Goal: Task Accomplishment & Management: Manage account settings

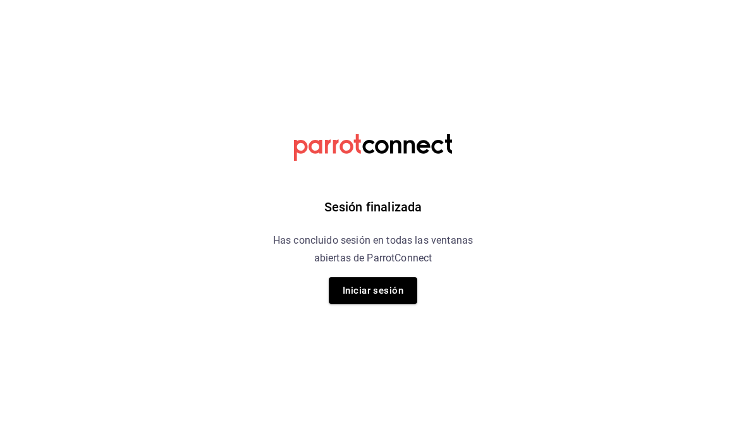
click at [359, 289] on button "Iniciar sesión" at bounding box center [373, 290] width 89 height 27
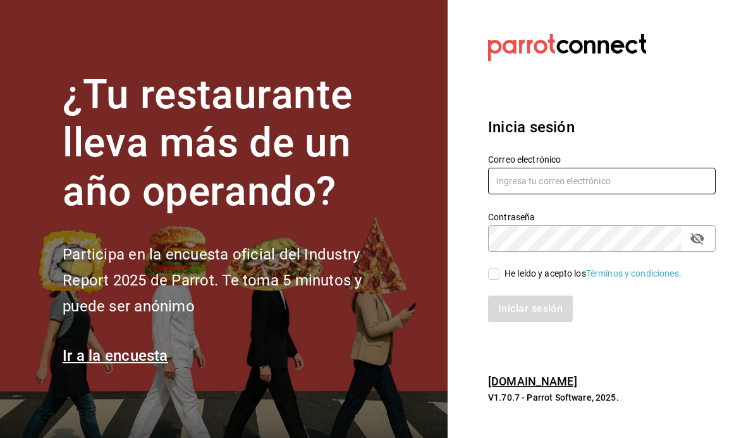
click at [634, 194] on input "text" at bounding box center [602, 181] width 228 height 27
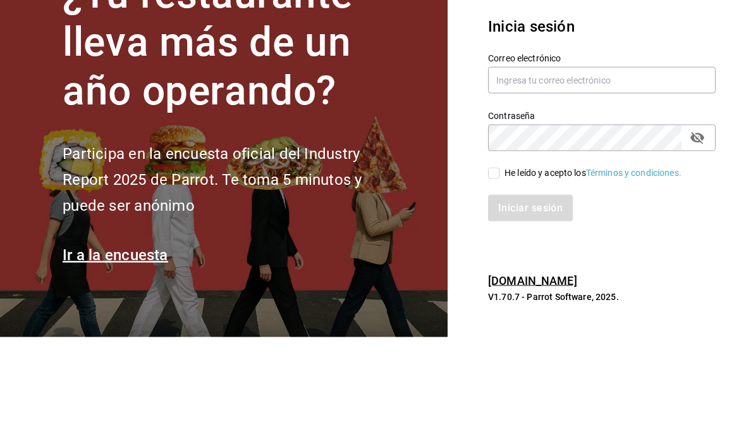
scroll to position [45, 0]
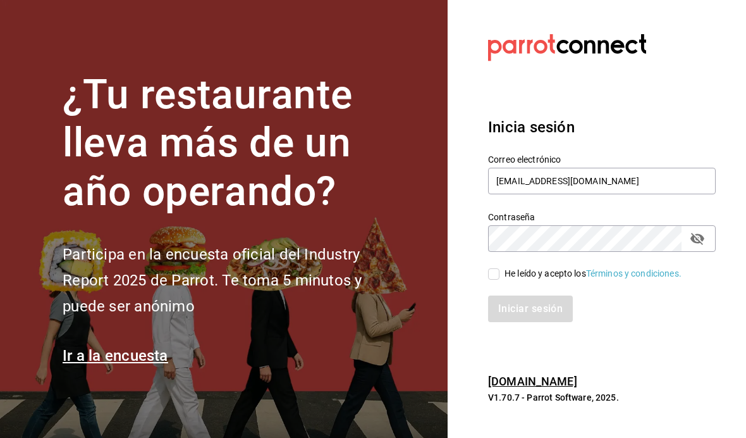
type input "[EMAIL_ADDRESS][DOMAIN_NAME]"
click at [499, 268] on input "He leído y acepto los Términos y condiciones." at bounding box center [493, 273] width 11 height 11
checkbox input "true"
click at [544, 295] on button "Iniciar sesión" at bounding box center [531, 308] width 86 height 27
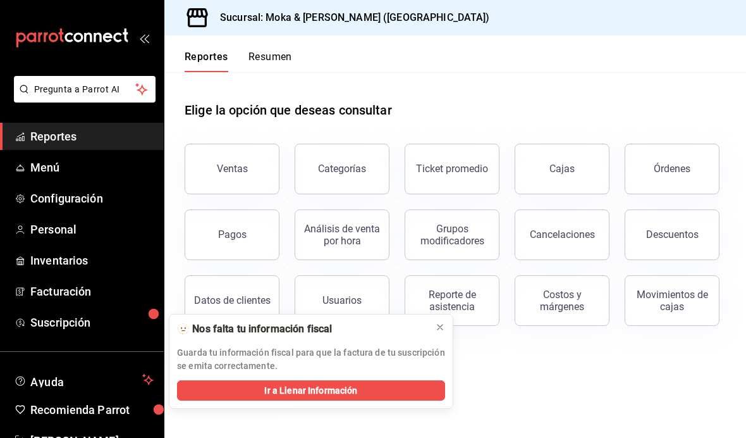
click at [445, 327] on button at bounding box center [440, 327] width 20 height 20
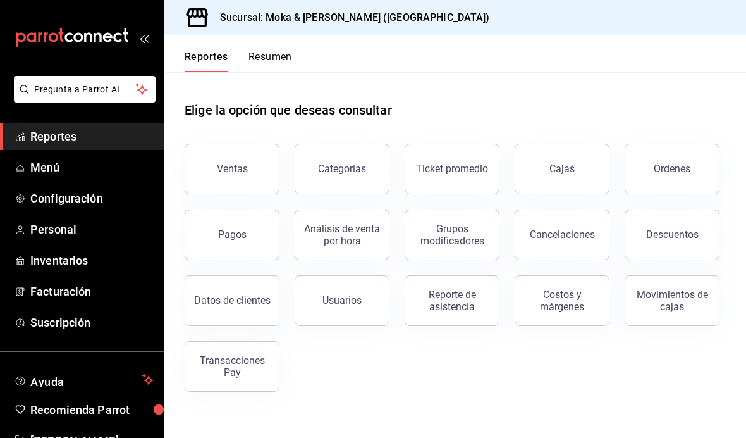
click at [34, 176] on link "Menú" at bounding box center [82, 167] width 164 height 27
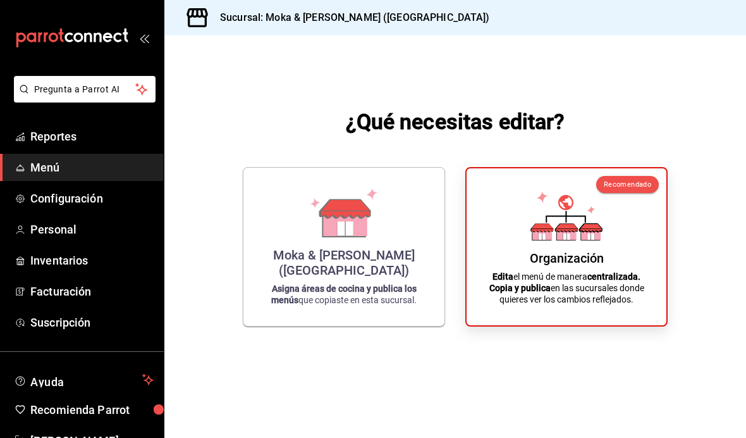
click at [543, 266] on div "Organización Edita el menú de manera centralizada. Copia y publica en las sucur…" at bounding box center [566, 246] width 169 height 137
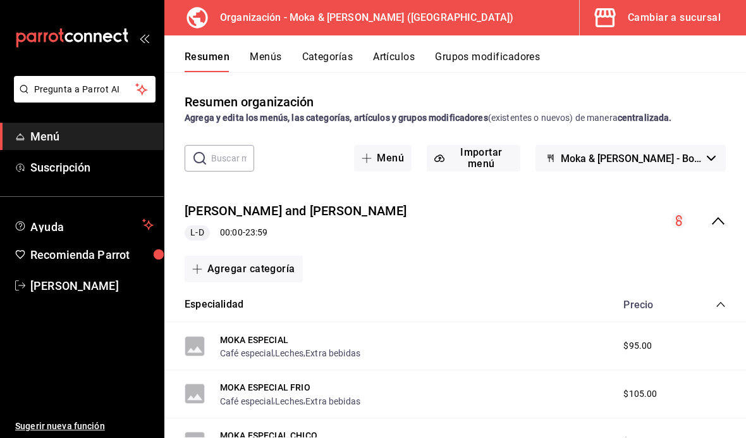
click at [482, 58] on button "Grupos modificadores" at bounding box center [487, 61] width 105 height 21
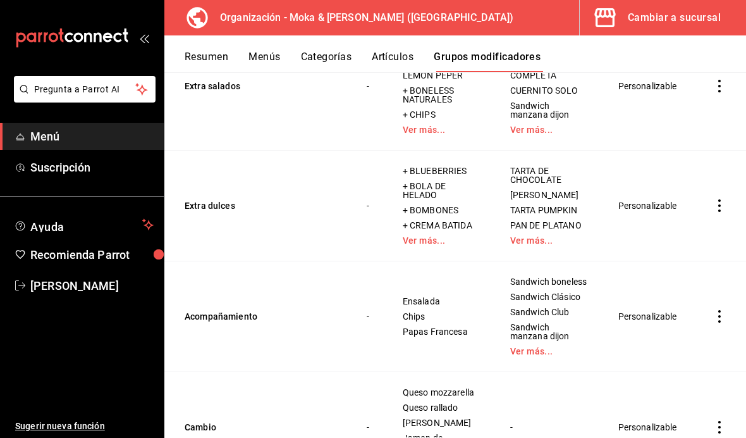
scroll to position [3721, 0]
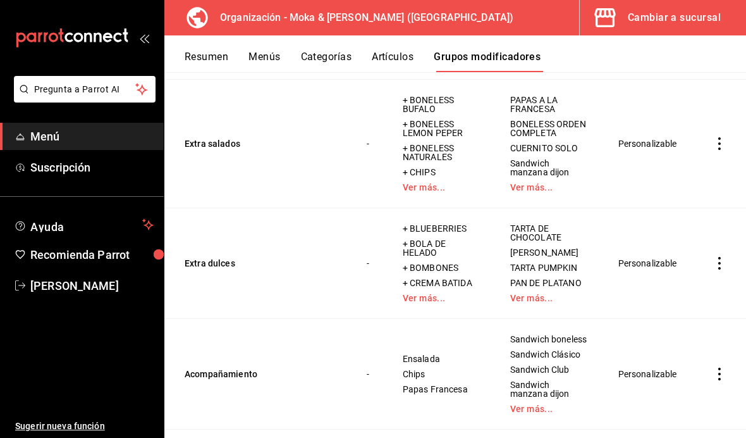
click at [238, 257] on button "Extra dulces" at bounding box center [261, 263] width 152 height 13
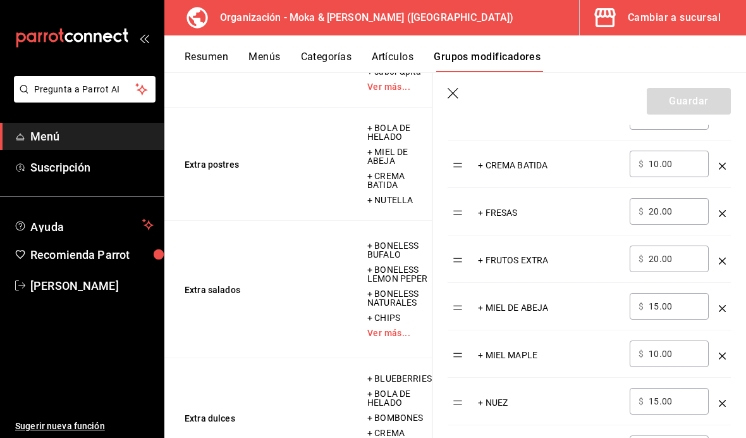
scroll to position [573, 0]
click at [688, 168] on input "10.00" at bounding box center [674, 164] width 51 height 13
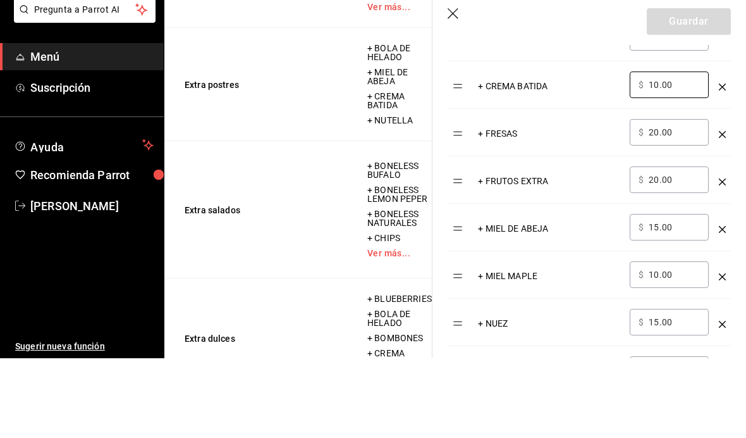
type input "1.00"
type input "5.00"
click at [687, 206] on input "20.00" at bounding box center [674, 212] width 51 height 13
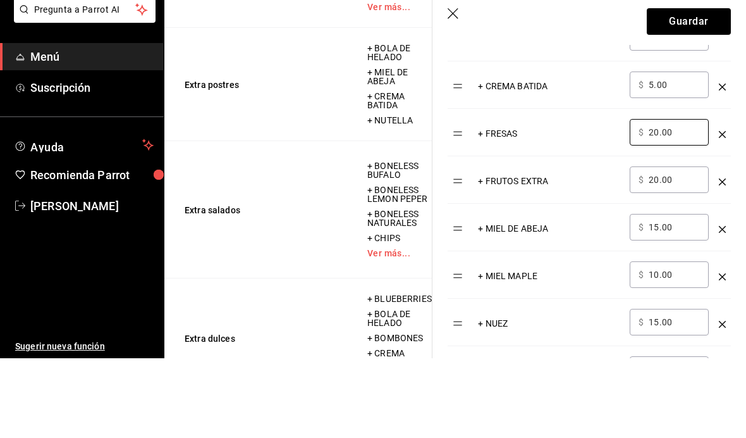
click at [672, 206] on input "20.00" at bounding box center [674, 212] width 51 height 13
click at [663, 206] on input "20.00" at bounding box center [674, 212] width 51 height 13
type input "2.00"
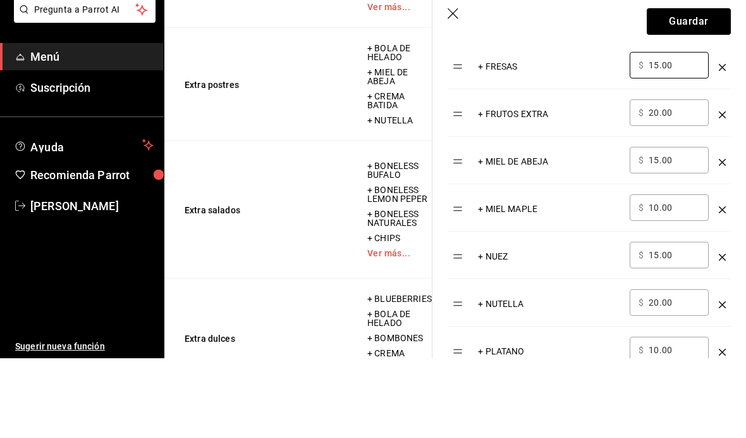
scroll to position [643, 0]
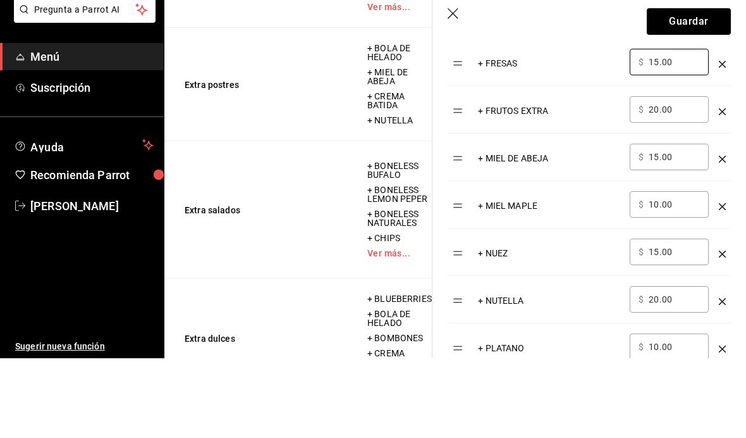
type input "15.00"
click at [677, 183] on input "20.00" at bounding box center [674, 189] width 51 height 13
type input "2.00"
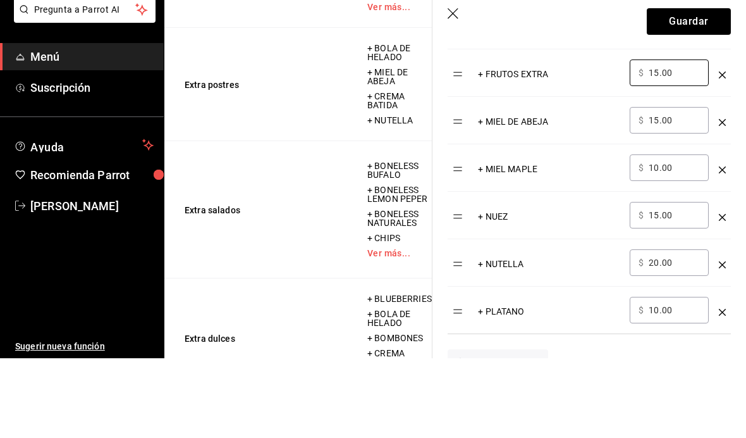
scroll to position [681, 0]
type input "15.00"
click at [681, 192] on input "15.00" at bounding box center [674, 198] width 51 height 13
type input "1.00"
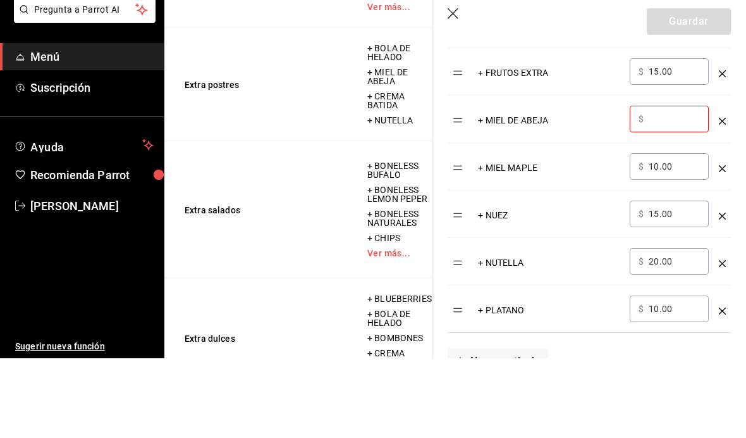
type input "7.00"
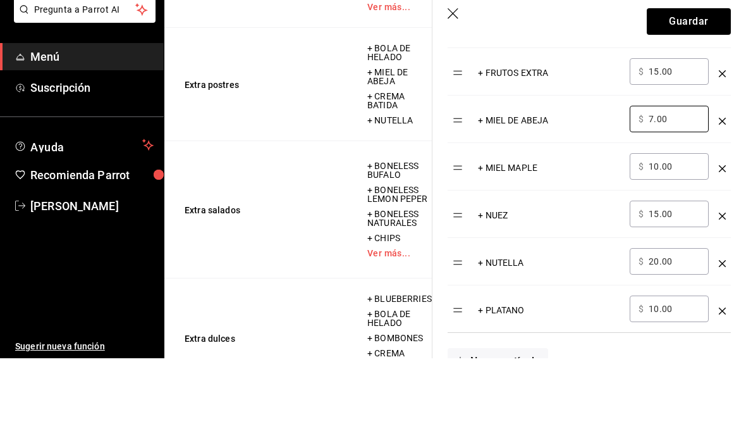
scroll to position [728, 0]
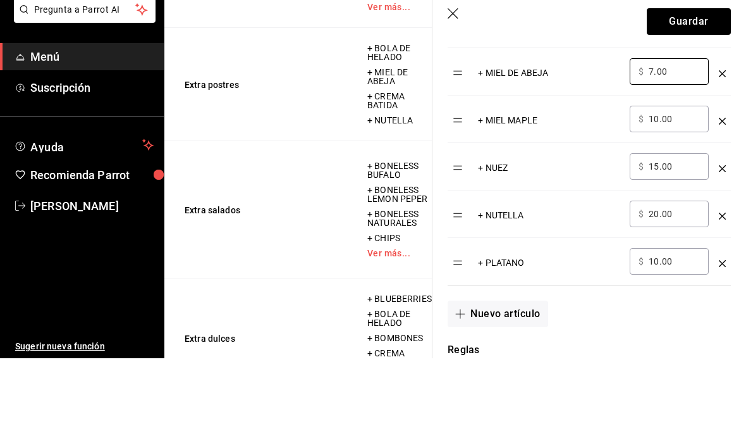
click at [678, 192] on input "10.00" at bounding box center [674, 198] width 51 height 13
type input "1.00"
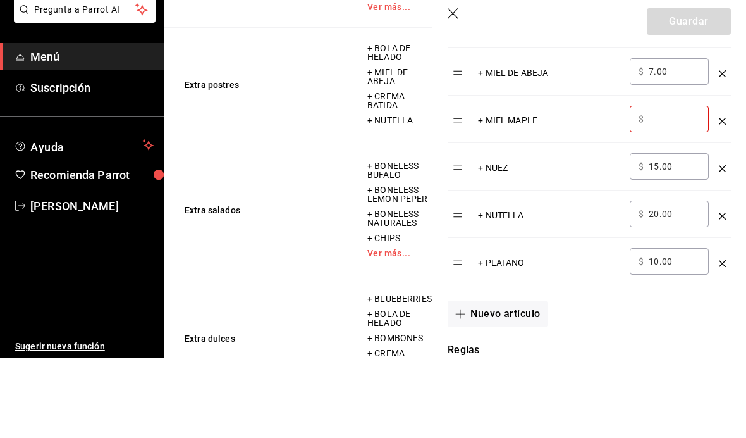
type input "7.00"
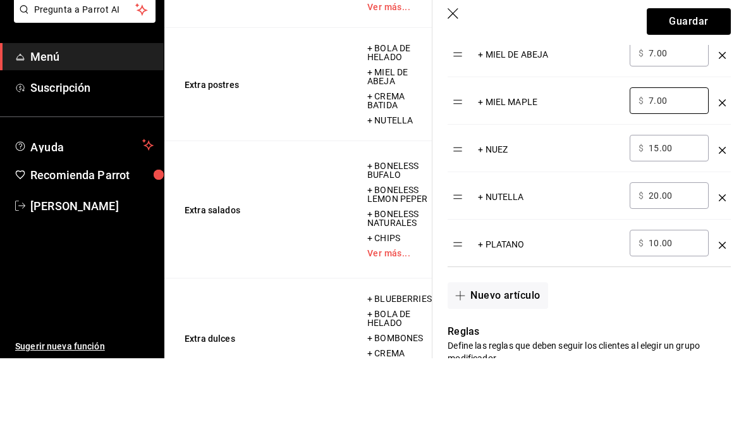
scroll to position [766, 0]
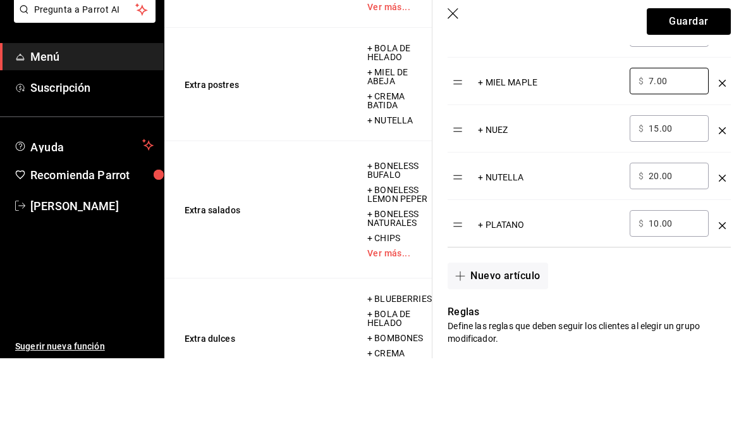
click at [678, 202] on input "15.00" at bounding box center [674, 208] width 51 height 13
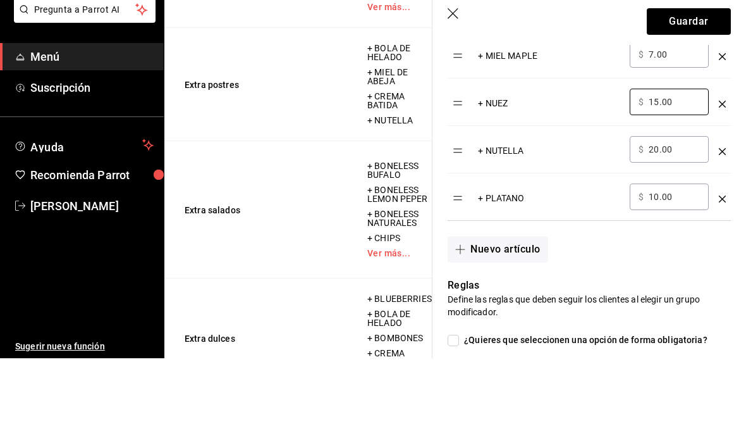
scroll to position [821, 0]
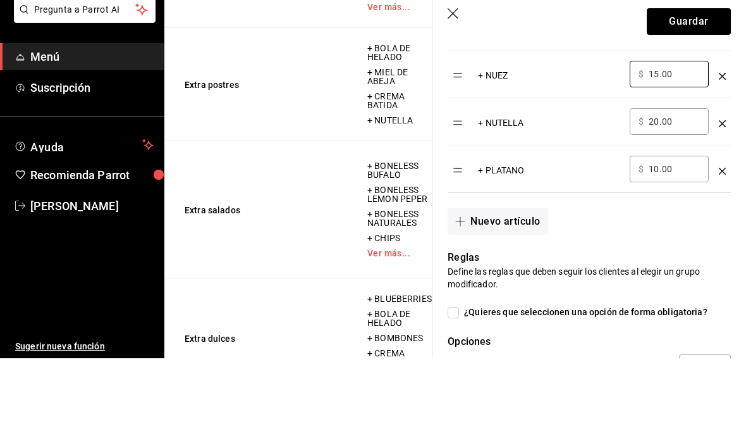
click at [672, 195] on input "20.00" at bounding box center [674, 201] width 51 height 13
type input "2.00"
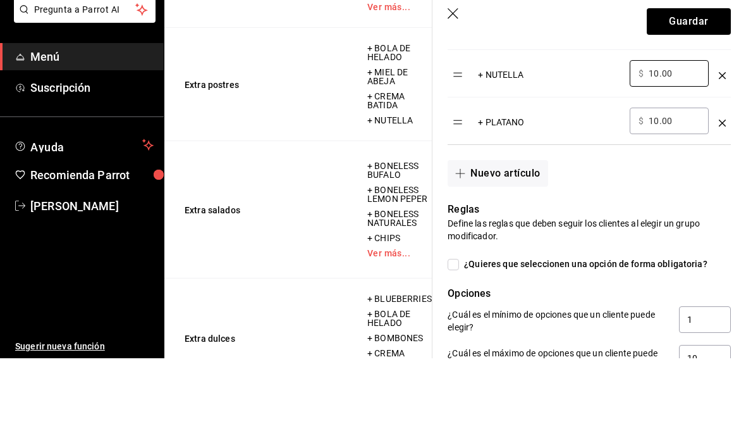
scroll to position [873, 0]
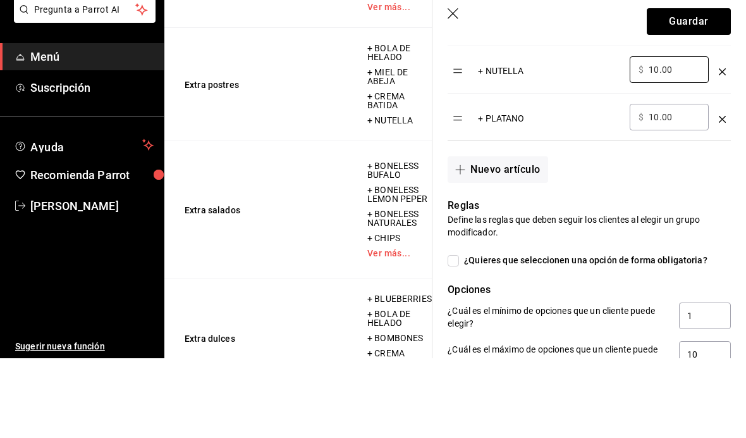
type input "10.00"
click at [681, 190] on input "10.00" at bounding box center [674, 196] width 51 height 13
click at [683, 190] on input "10.00" at bounding box center [674, 196] width 51 height 13
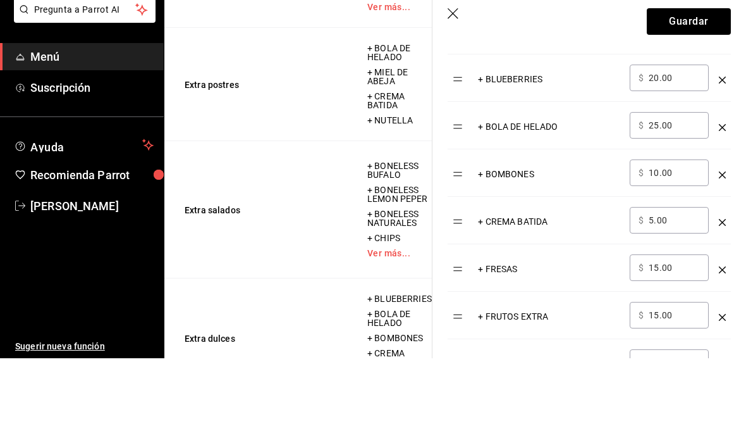
scroll to position [440, 0]
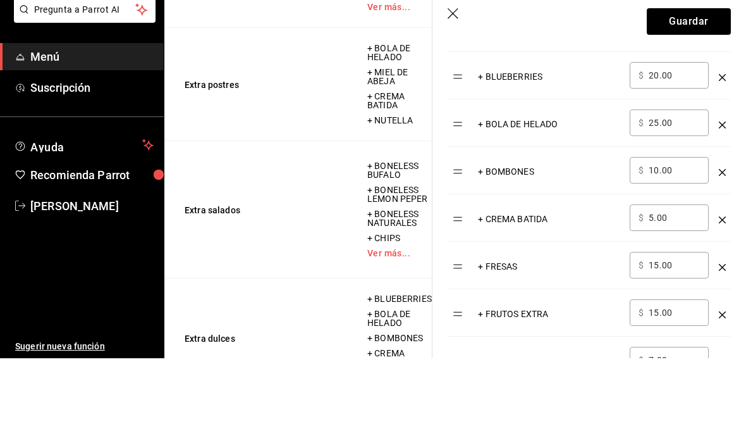
click at [688, 149] on input "20.00" at bounding box center [674, 155] width 51 height 13
type input "2.00"
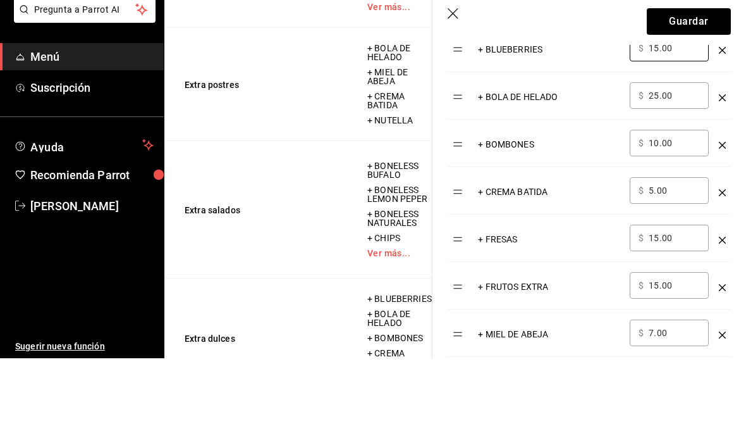
type input "15.00"
click at [685, 169] on input "25.00" at bounding box center [674, 175] width 51 height 13
type input "2.00"
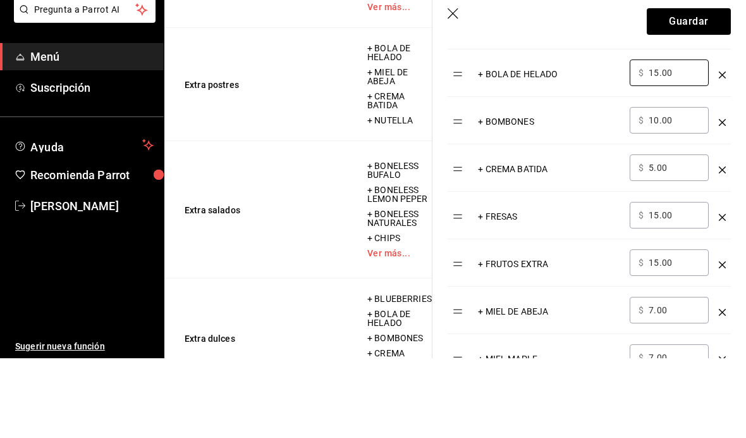
scroll to position [500, 0]
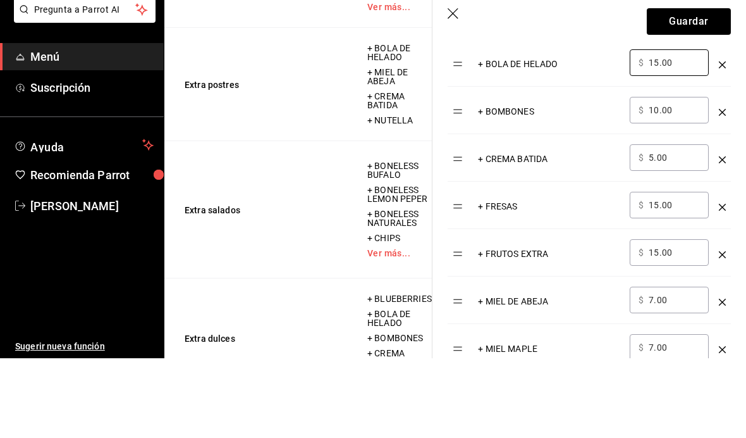
type input "15.00"
click at [685, 183] on input "10.00" at bounding box center [674, 189] width 51 height 13
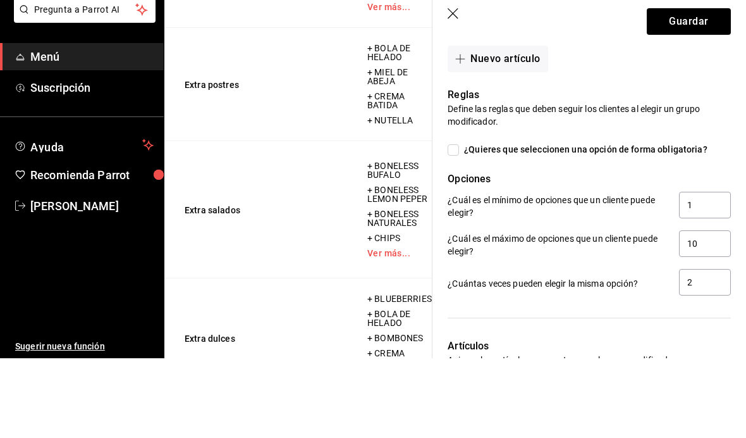
scroll to position [962, 0]
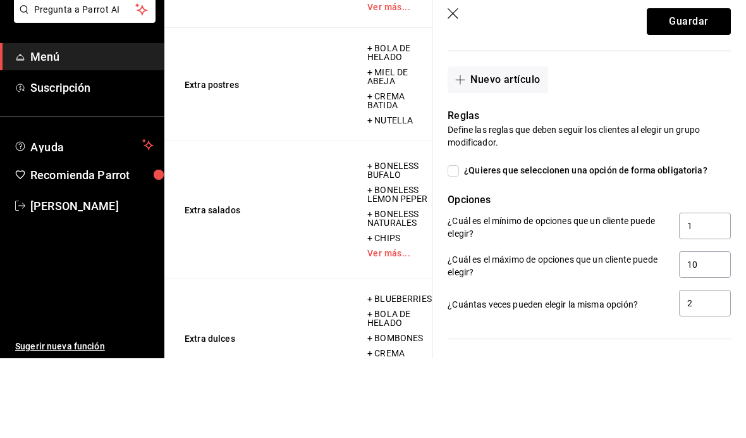
type input "12.00"
click at [524, 146] on button "Nuevo artículo" at bounding box center [498, 159] width 100 height 27
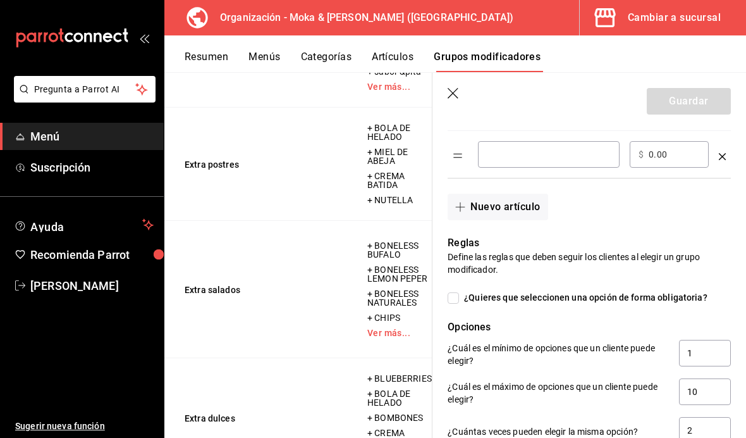
click at [570, 150] on input "optionsTable" at bounding box center [549, 154] width 124 height 13
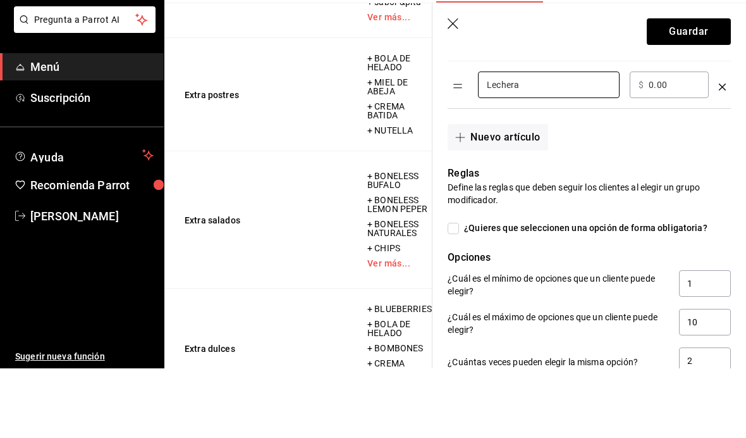
type input "Lechera"
click at [664, 148] on input "0.00" at bounding box center [674, 154] width 51 height 13
type input "0.00"
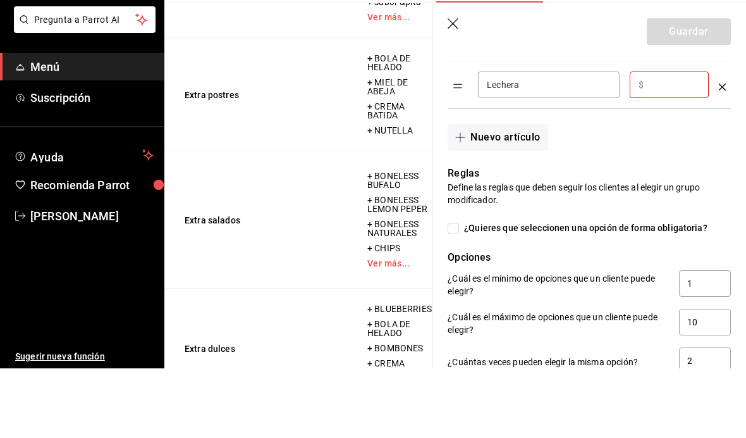
type input "5.00"
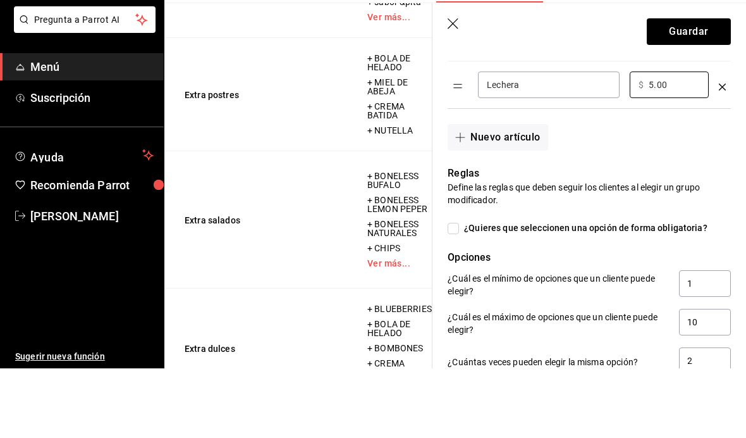
click at [531, 193] on button "Nuevo artículo" at bounding box center [498, 206] width 100 height 27
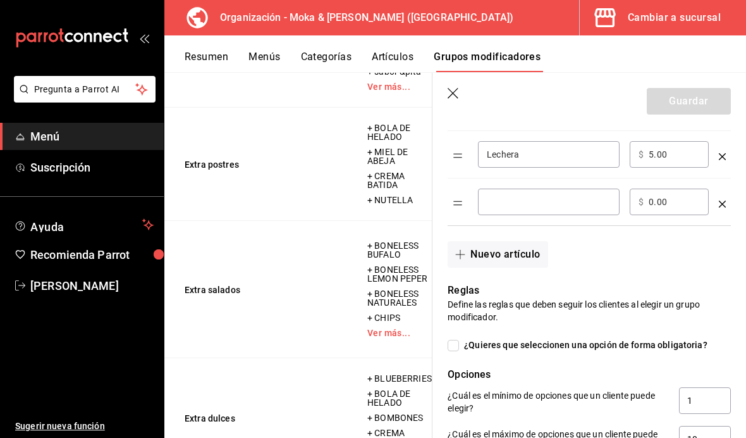
click at [556, 203] on input "optionsTable" at bounding box center [549, 201] width 124 height 13
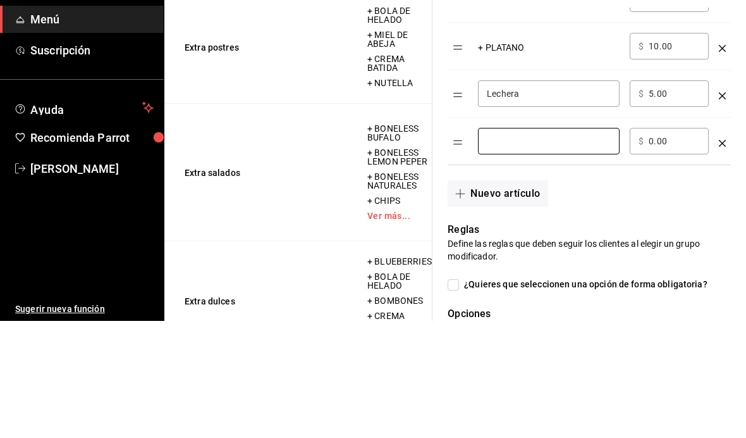
scroll to position [956, 0]
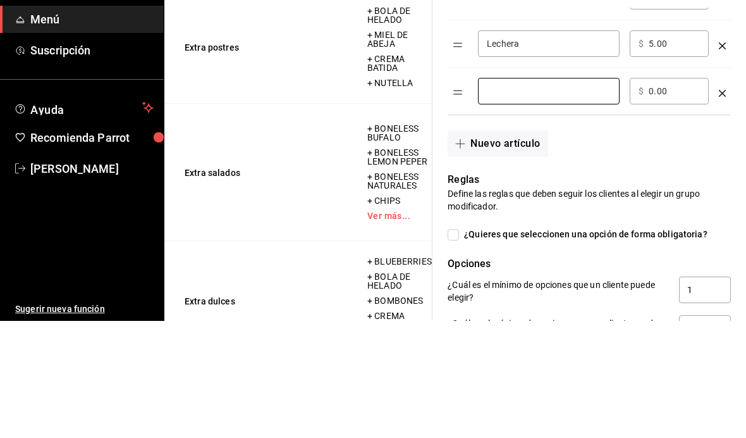
click at [584, 202] on input "optionsTable" at bounding box center [549, 208] width 124 height 13
type input "Queso crema"
click at [679, 202] on input "0.00" at bounding box center [674, 208] width 51 height 13
type input "0.00"
type input "10.00"
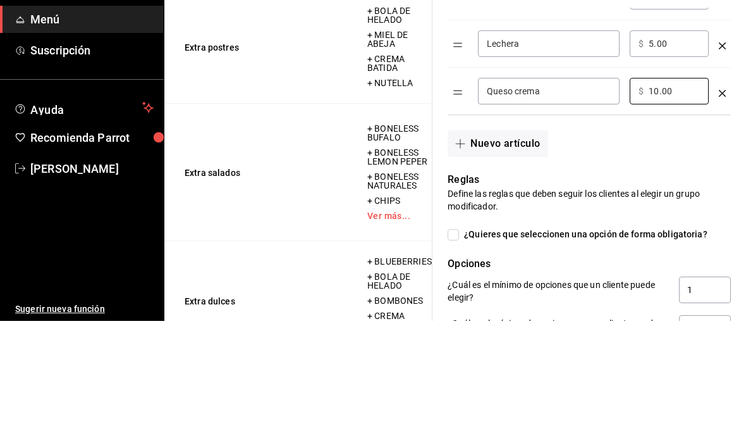
click at [519, 247] on button "Nuevo artículo" at bounding box center [498, 260] width 100 height 27
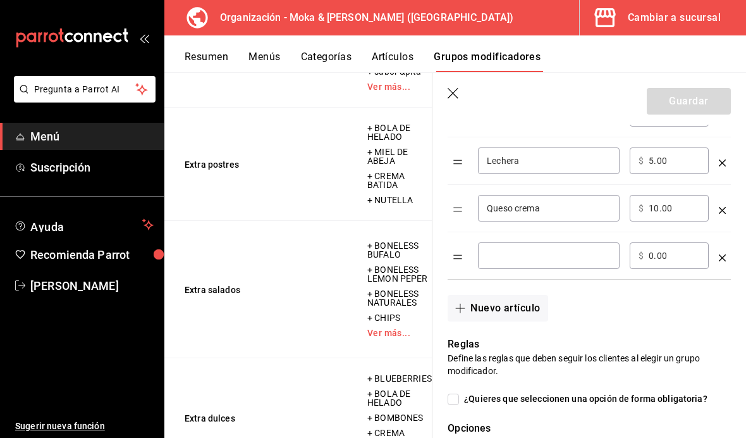
click at [584, 255] on input "optionsTable" at bounding box center [549, 255] width 124 height 13
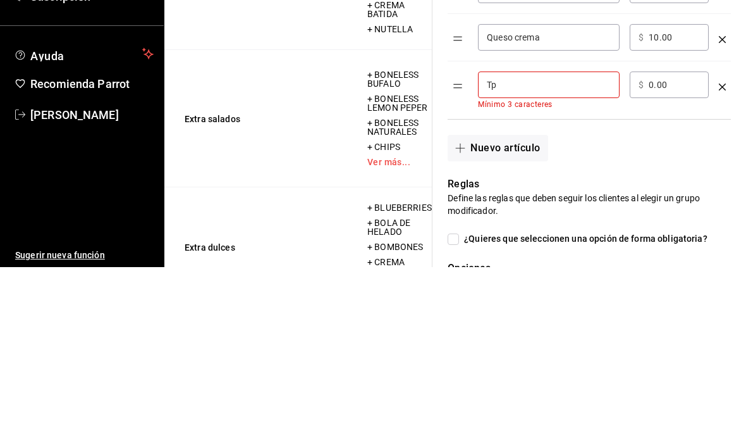
type input "T"
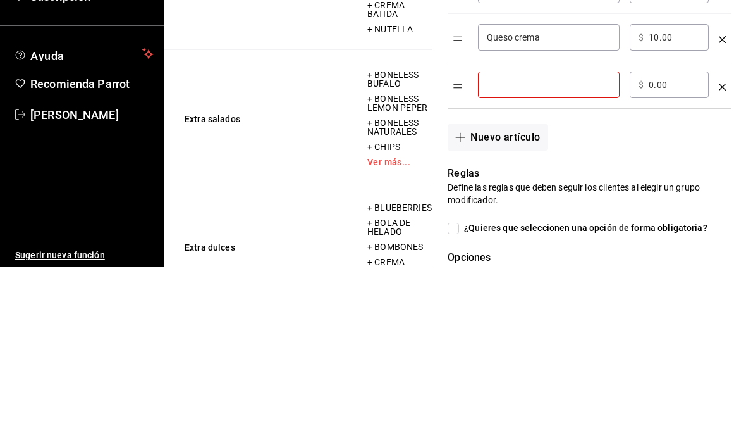
click at [724, 254] on icon "optionsTable" at bounding box center [722, 257] width 7 height 7
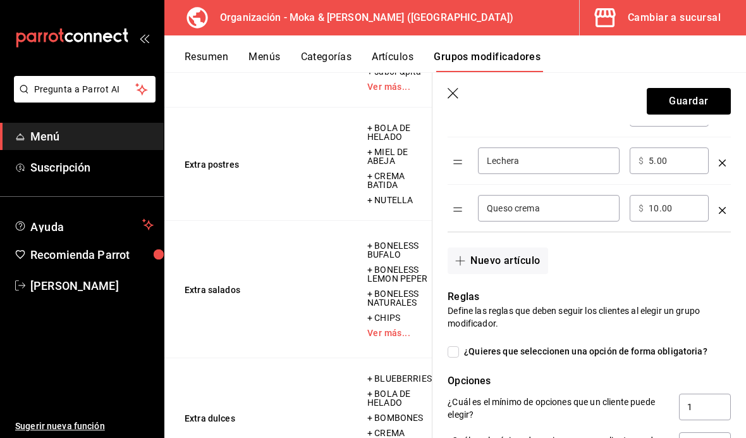
click at [697, 108] on button "Guardar" at bounding box center [689, 101] width 84 height 27
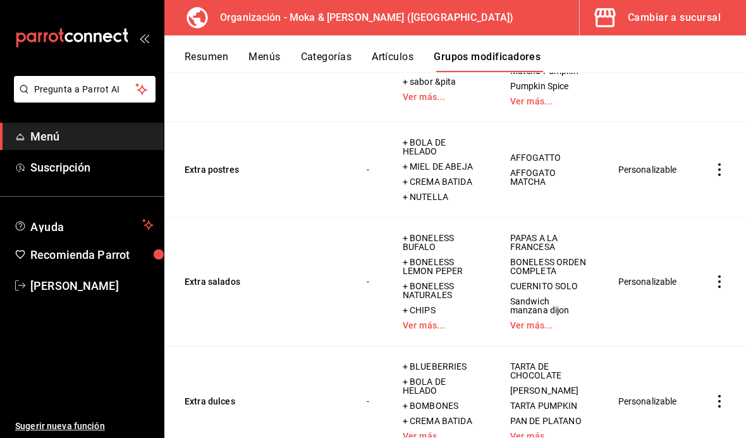
scroll to position [3618, 0]
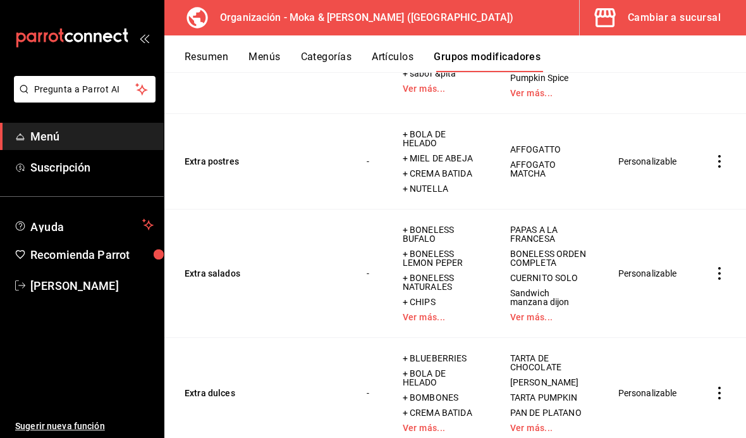
click at [221, 337] on td "Extra dulces" at bounding box center [257, 392] width 187 height 111
click at [224, 386] on button "Extra dulces" at bounding box center [261, 392] width 152 height 13
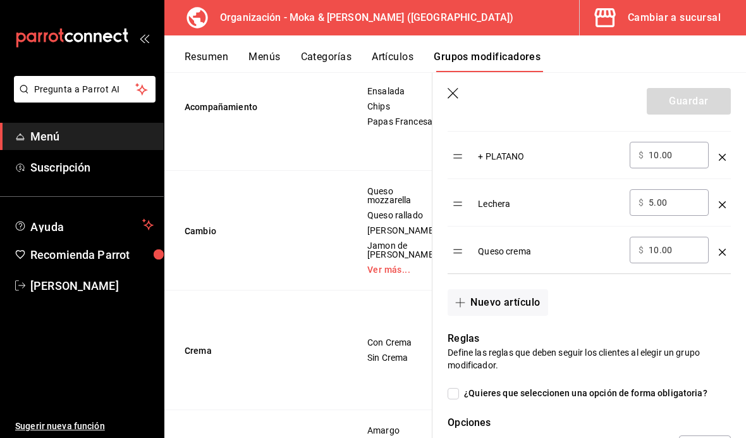
scroll to position [4169, 0]
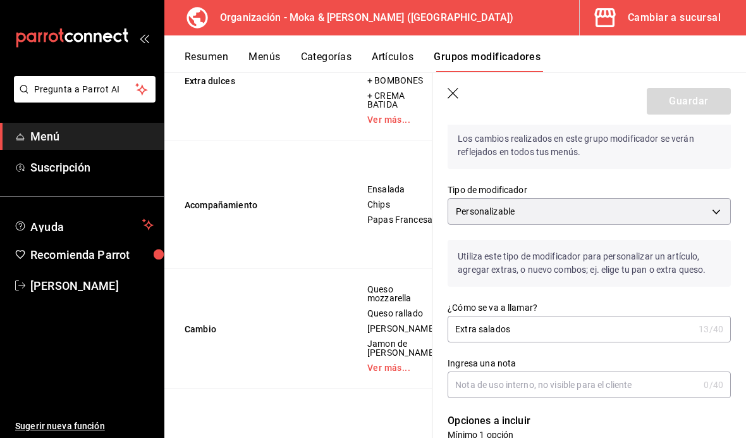
scroll to position [4073, 0]
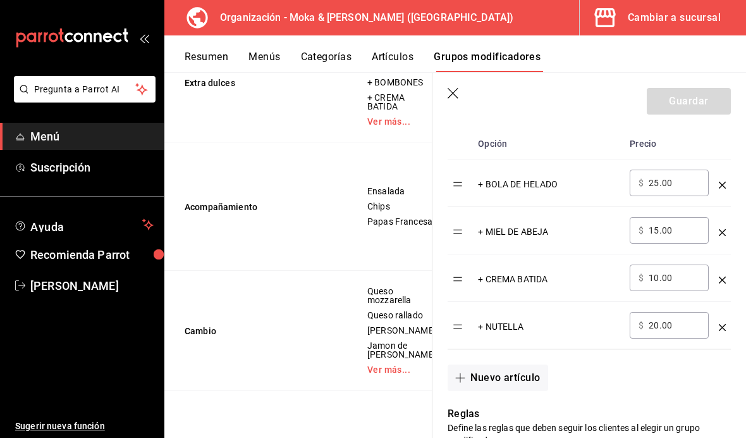
scroll to position [398, 0]
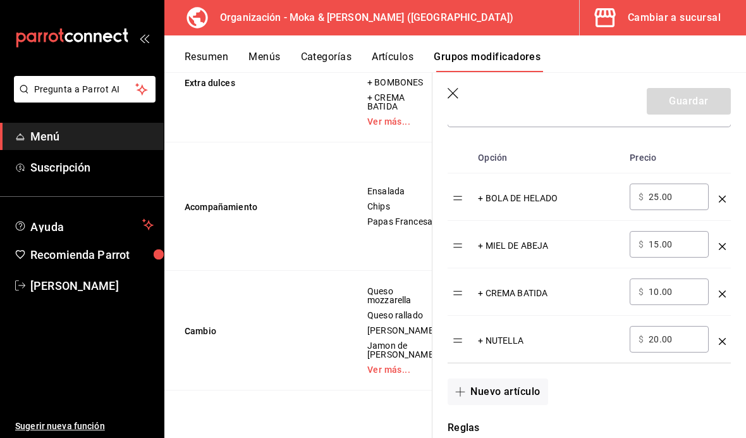
click at [678, 193] on input "25.00" at bounding box center [674, 196] width 51 height 13
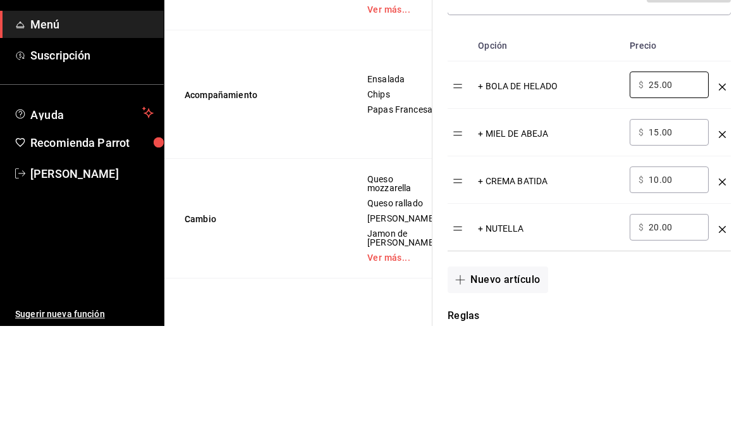
type input "2.00"
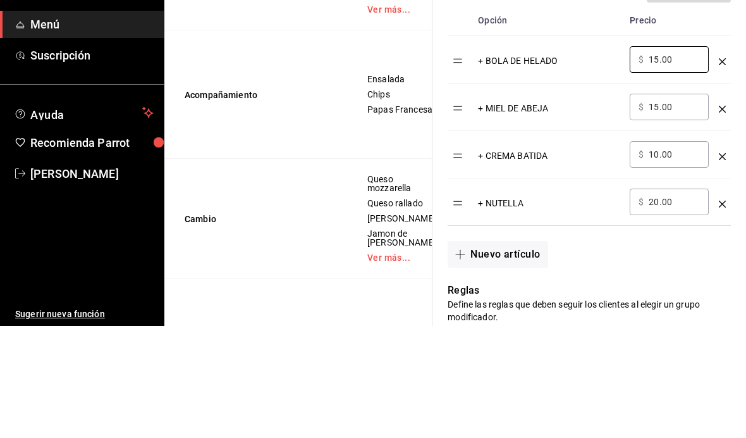
scroll to position [439, 0]
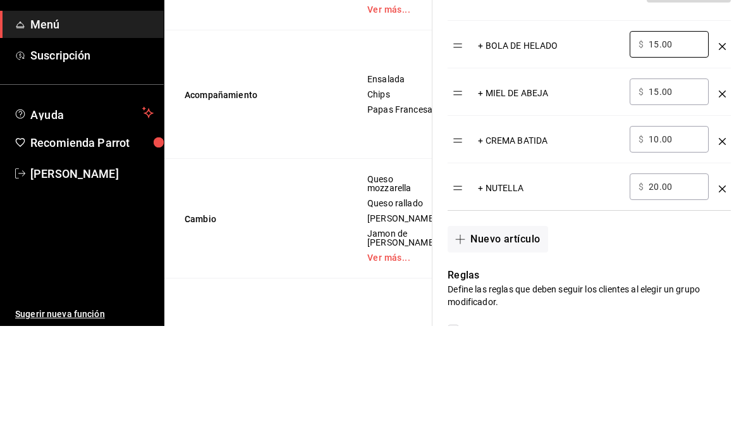
type input "15.00"
click at [686, 197] on input "15.00" at bounding box center [674, 203] width 51 height 13
type input "1.00"
type input "7.00"
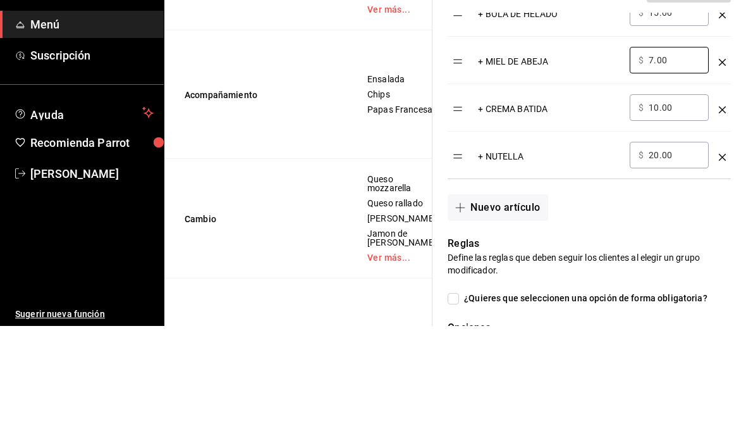
scroll to position [484, 0]
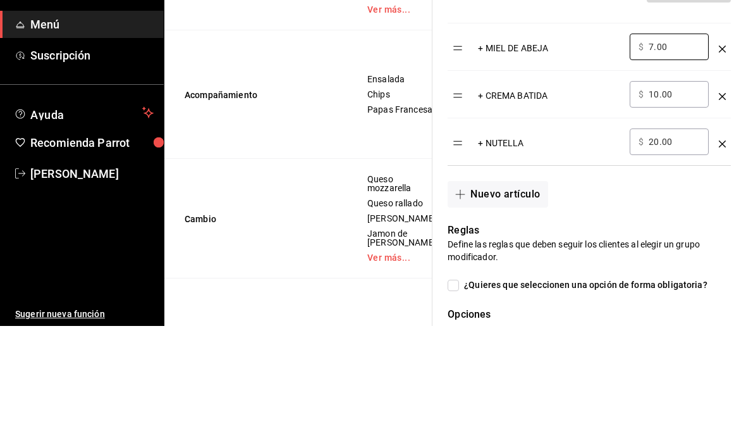
click at [678, 200] on input "10.00" at bounding box center [674, 206] width 51 height 13
type input "1.00"
type input "5.00"
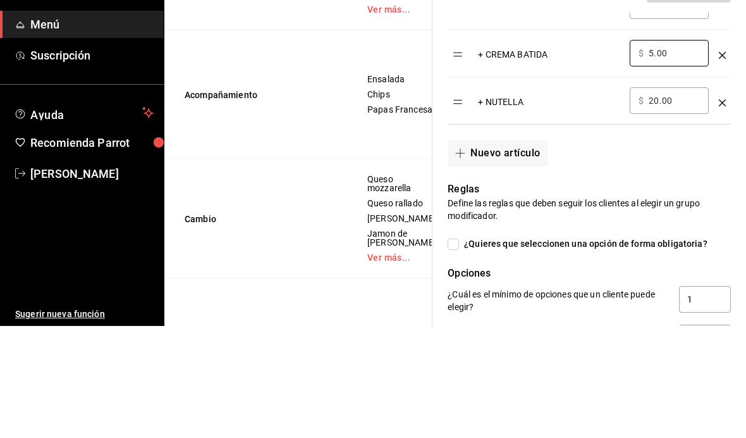
scroll to position [530, 0]
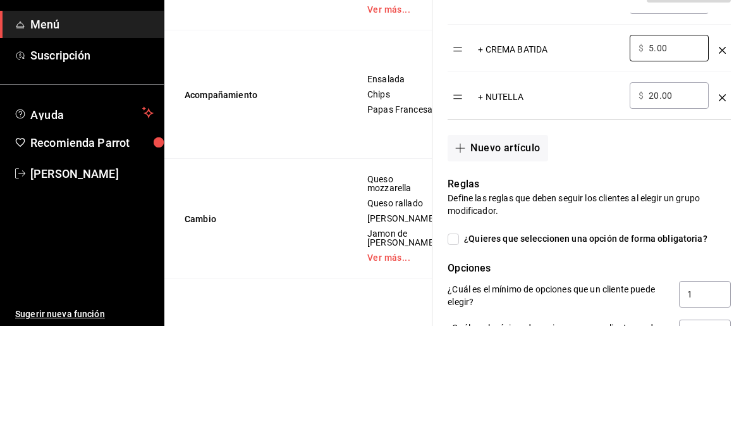
click at [682, 201] on input "20.00" at bounding box center [674, 207] width 51 height 13
type input "2.00"
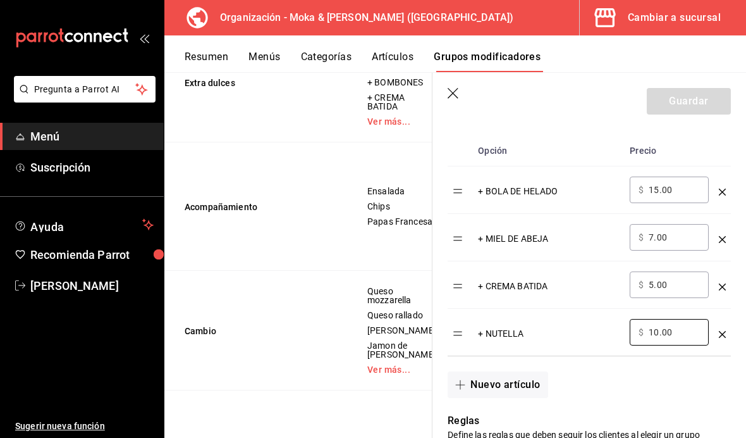
scroll to position [372, 0]
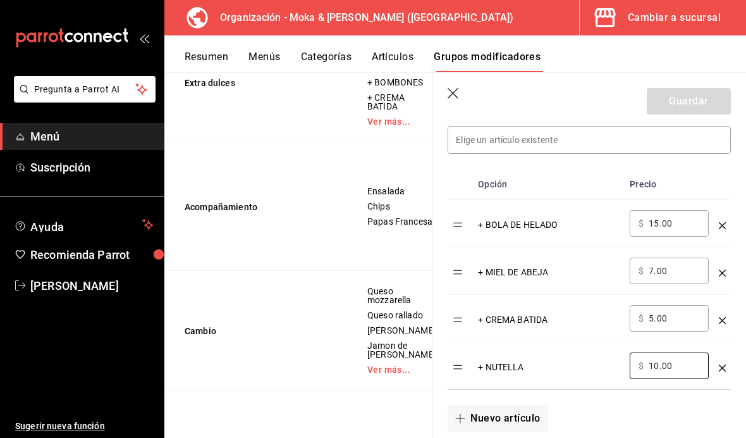
type input "10.00"
click at [452, 94] on icon "button" at bounding box center [453, 93] width 11 height 11
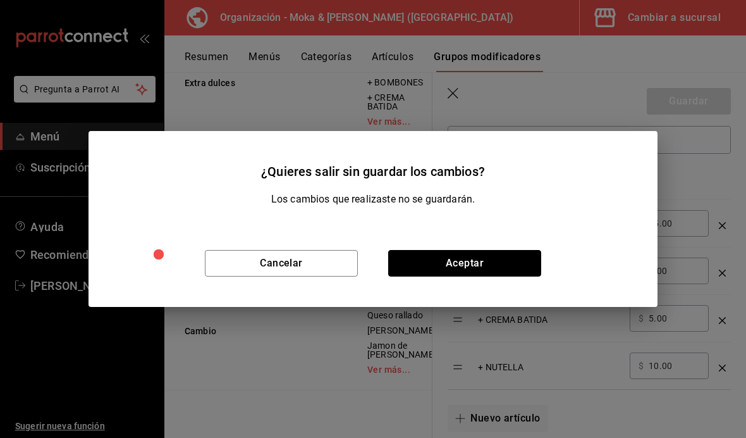
click at [502, 275] on button "Aceptar" at bounding box center [464, 263] width 153 height 27
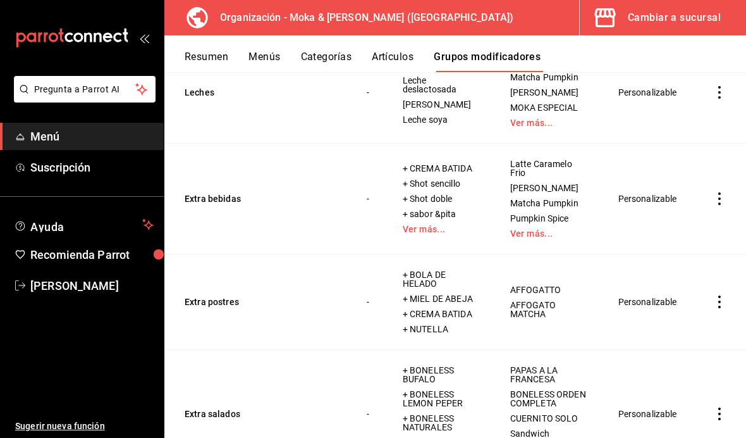
scroll to position [3475, 0]
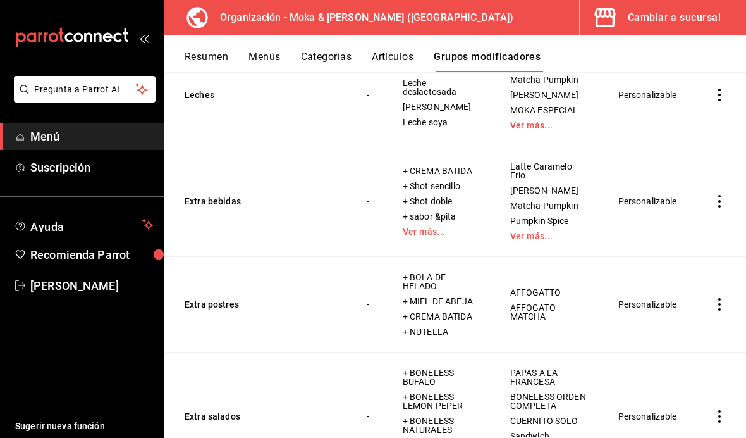
click at [228, 410] on button "Extra salados" at bounding box center [261, 416] width 152 height 13
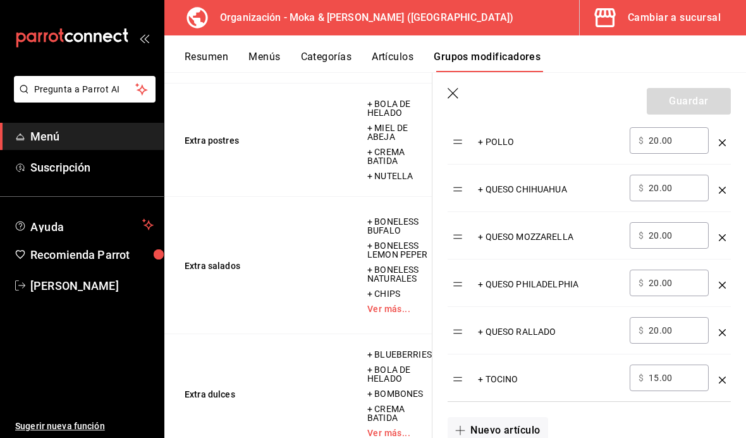
scroll to position [976, 0]
click at [449, 99] on icon "button" at bounding box center [454, 94] width 13 height 13
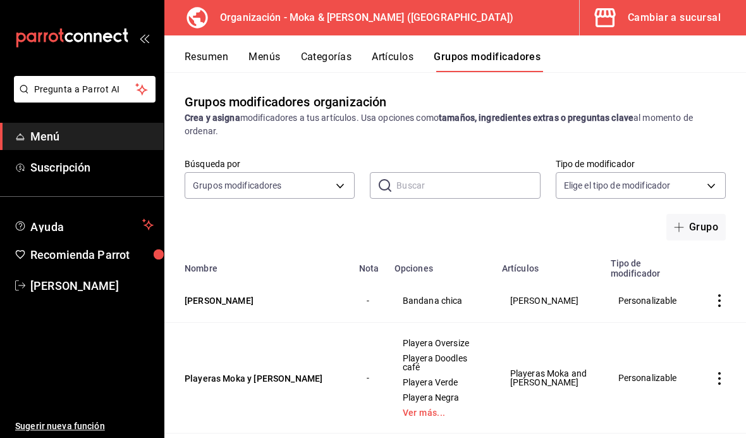
click at [267, 56] on button "Menús" at bounding box center [265, 61] width 32 height 21
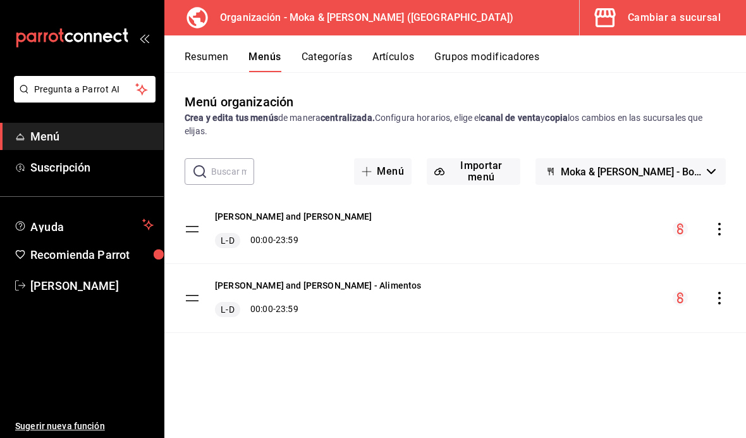
click at [715, 306] on div "[PERSON_NAME] and [PERSON_NAME] - Alimentos L-D 00:00 - 23:59" at bounding box center [455, 298] width 582 height 68
click at [721, 297] on icon "actions" at bounding box center [719, 298] width 13 height 13
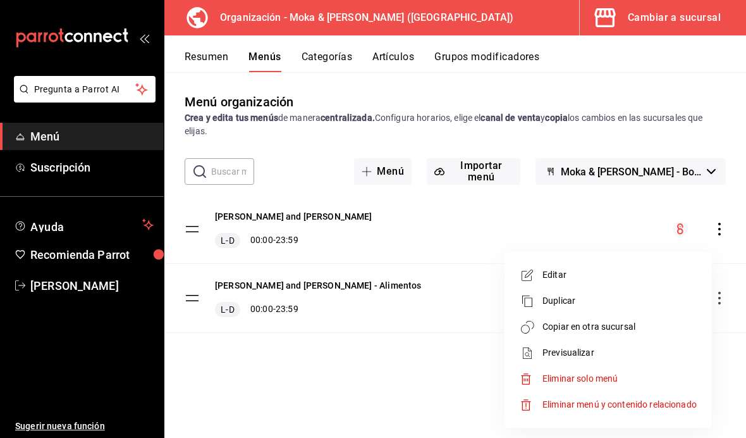
click at [615, 331] on span "Copiar en otra sucursal" at bounding box center [620, 326] width 154 height 13
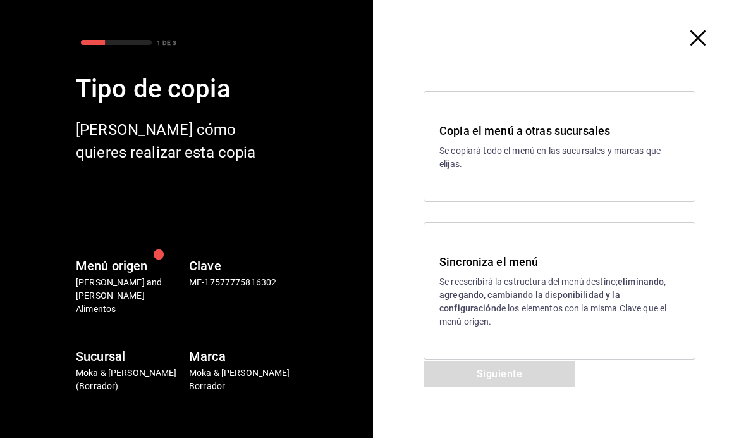
click at [620, 298] on strong "eliminando, agregando, cambiando la disponibilidad y la configuración" at bounding box center [552, 294] width 227 height 37
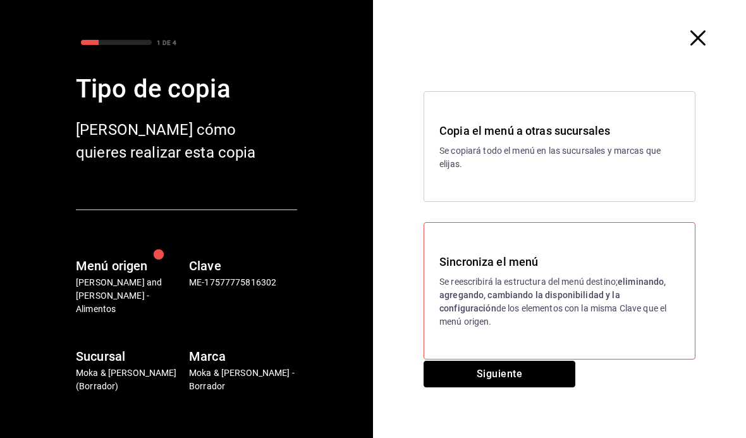
click at [544, 367] on button "Siguiente" at bounding box center [500, 373] width 152 height 27
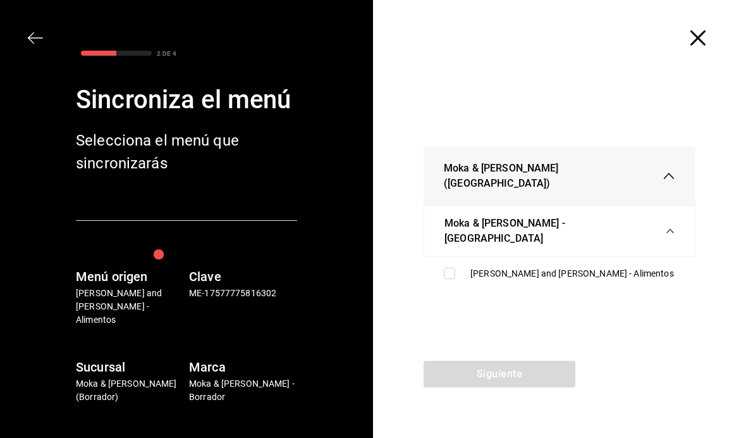
click at [434, 262] on div "[PERSON_NAME] and [PERSON_NAME] - Alimentos" at bounding box center [560, 273] width 252 height 23
checkbox input "true"
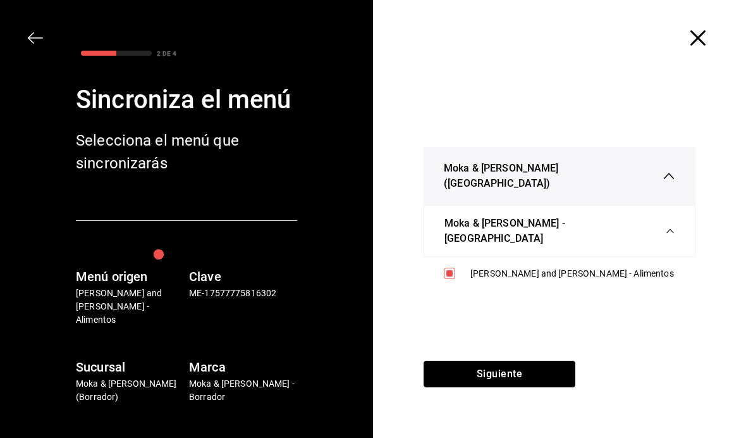
click at [525, 381] on button "Siguiente" at bounding box center [500, 373] width 152 height 27
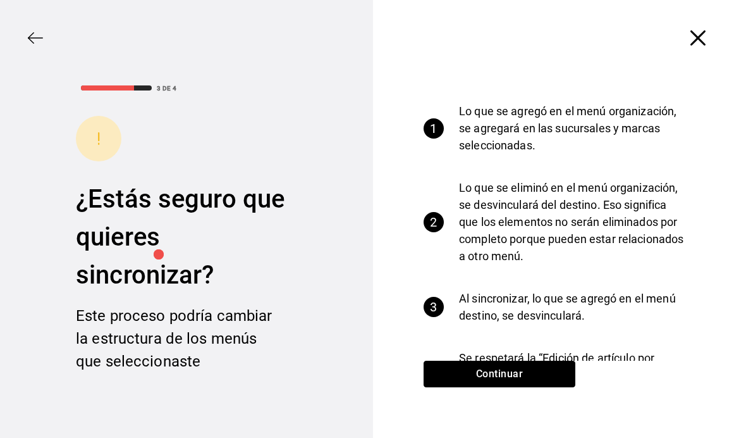
click at [541, 371] on button "Continuar" at bounding box center [500, 373] width 152 height 27
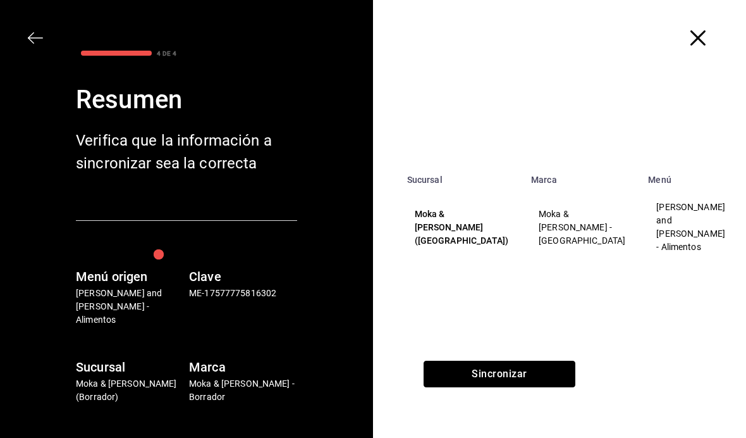
click at [537, 378] on button "Sincronizar" at bounding box center [500, 373] width 152 height 27
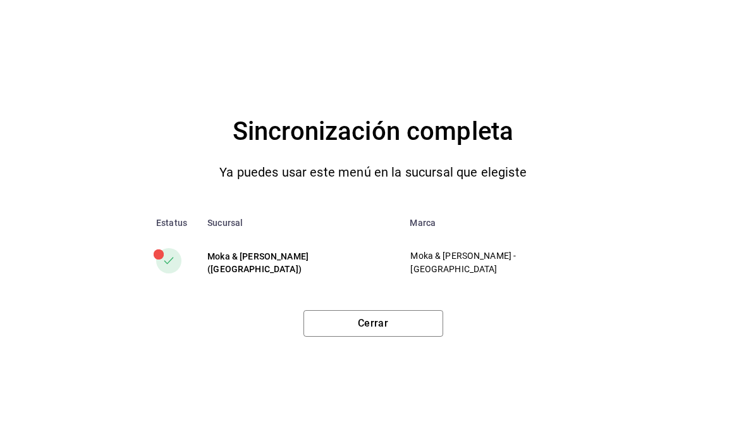
click at [419, 333] on button "Cerrar" at bounding box center [374, 323] width 140 height 27
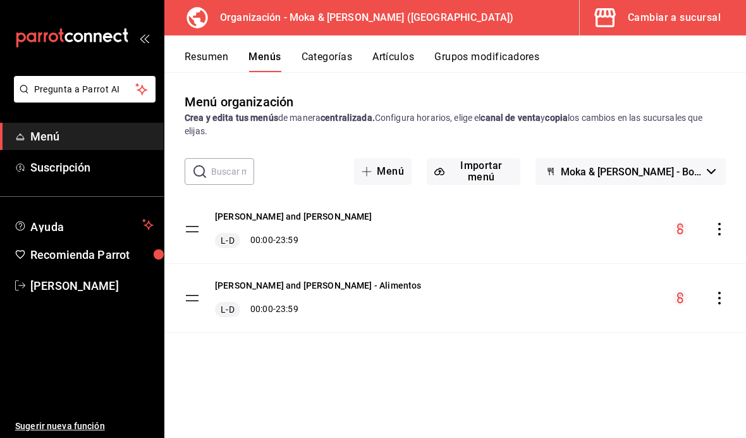
click at [490, 63] on button "Grupos modificadores" at bounding box center [486, 61] width 105 height 21
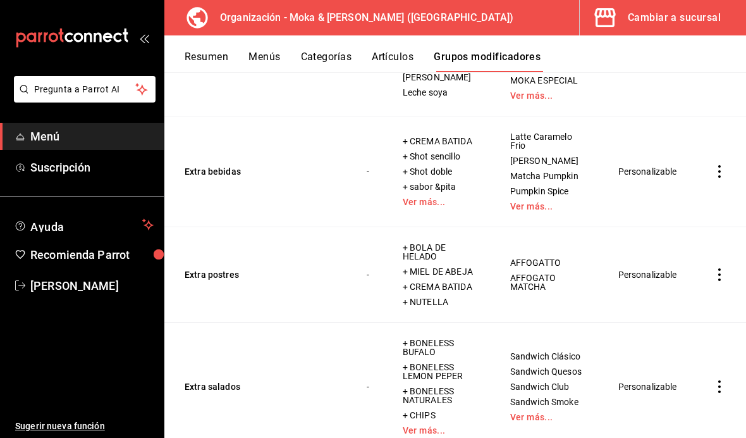
scroll to position [3512, 0]
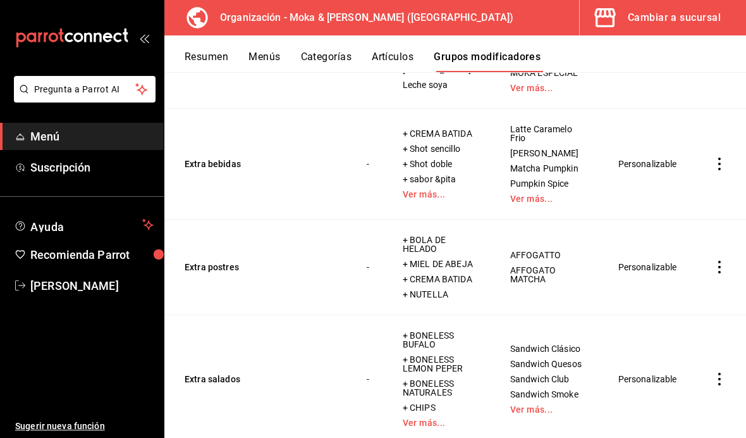
click at [228, 372] on button "Extra salados" at bounding box center [261, 378] width 152 height 13
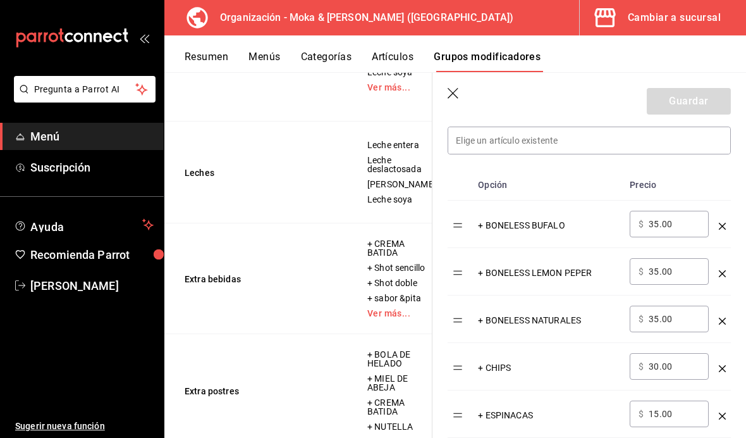
scroll to position [374, 0]
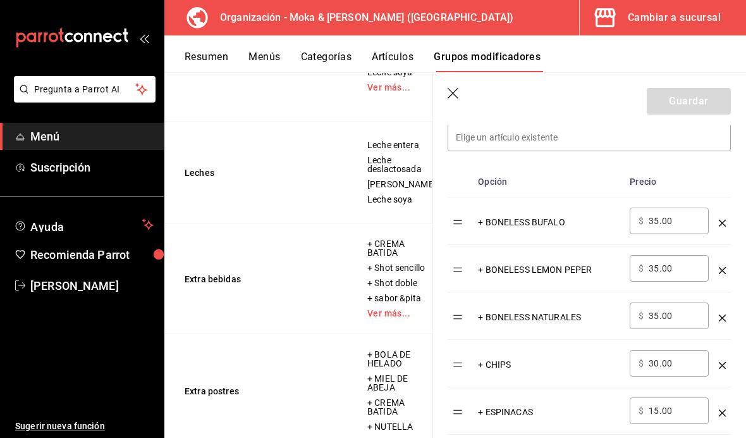
click at [687, 227] on input "35.00" at bounding box center [674, 220] width 51 height 13
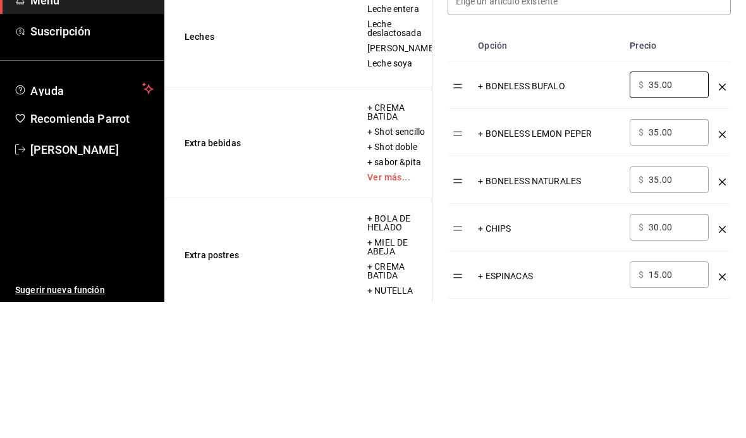
type input "3.00"
type input "50.00"
click at [680, 262] on input "35.00" at bounding box center [674, 268] width 51 height 13
type input "3.00"
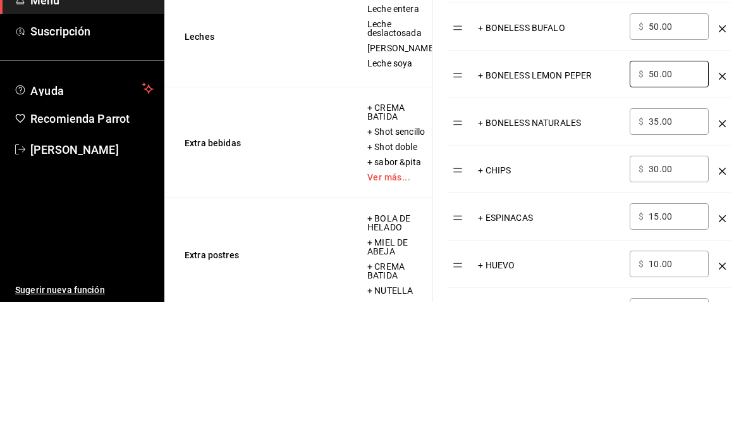
scroll to position [433, 0]
type input "50.00"
click at [668, 250] on input "35.00" at bounding box center [674, 256] width 51 height 13
click at [687, 250] on input "35.00" at bounding box center [674, 256] width 51 height 13
type input "3.00"
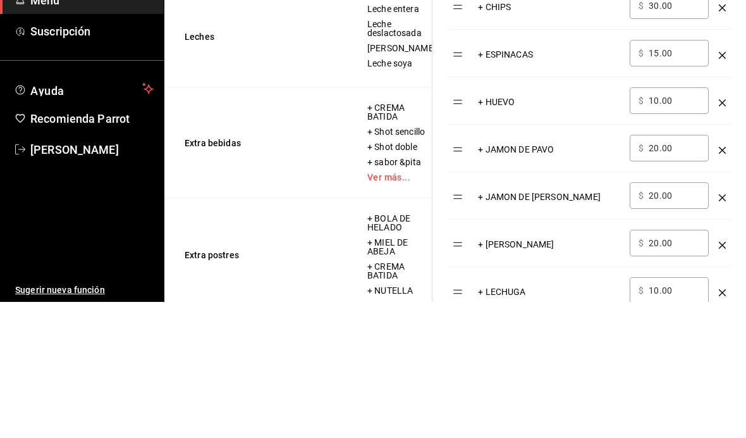
scroll to position [594, 0]
type input "50.00"
click at [685, 184] on input "15.00" at bounding box center [674, 190] width 51 height 13
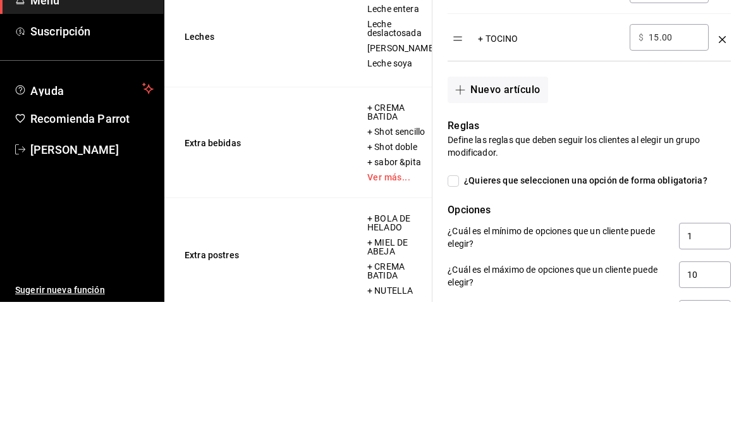
scroll to position [45, 0]
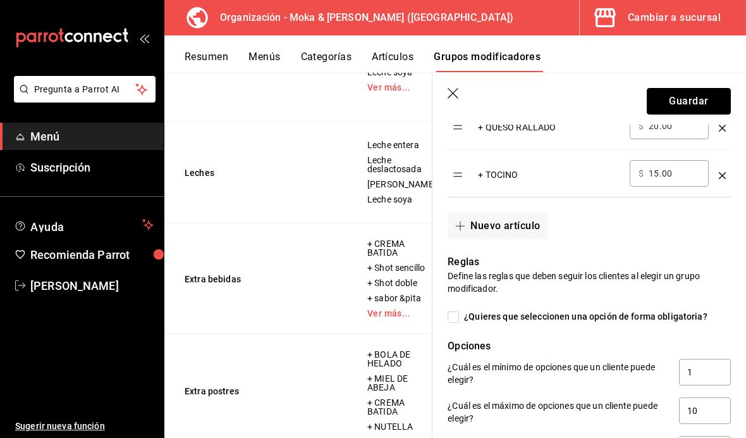
click at [709, 101] on button "Guardar" at bounding box center [689, 101] width 84 height 27
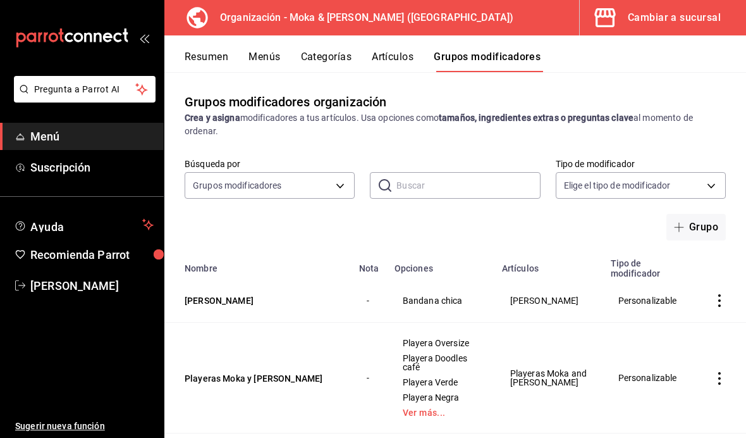
click at [268, 62] on button "Menús" at bounding box center [265, 61] width 32 height 21
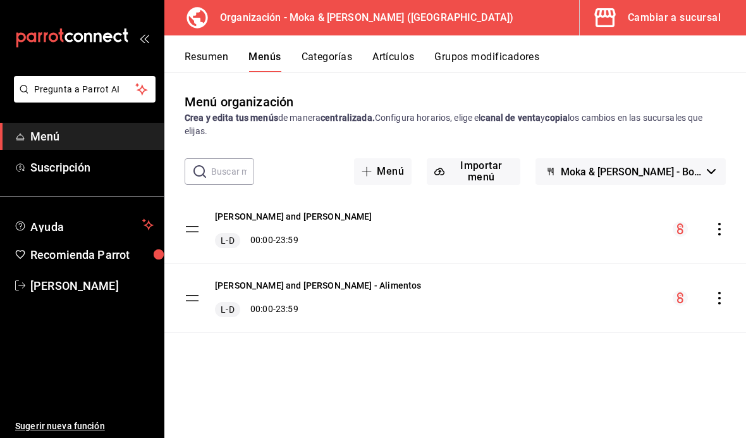
click at [721, 302] on icon "actions" at bounding box center [719, 298] width 13 height 13
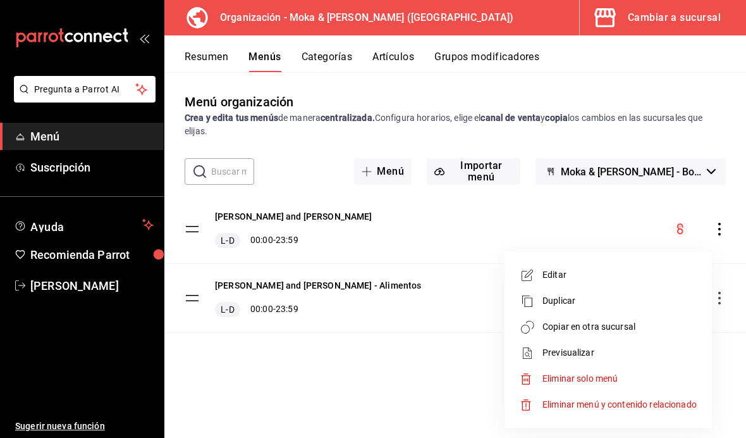
click at [620, 328] on span "Copiar en otra sucursal" at bounding box center [620, 326] width 154 height 13
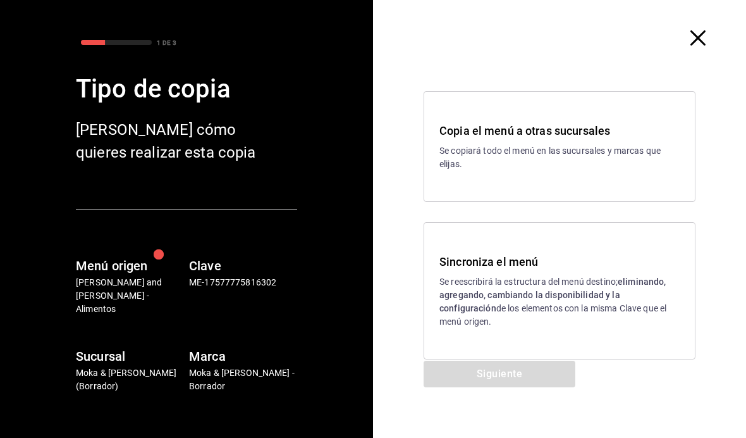
click at [524, 276] on p "Se reescribirá la estructura del menú destino; eliminando, agregando, cambiando…" at bounding box center [559, 301] width 240 height 53
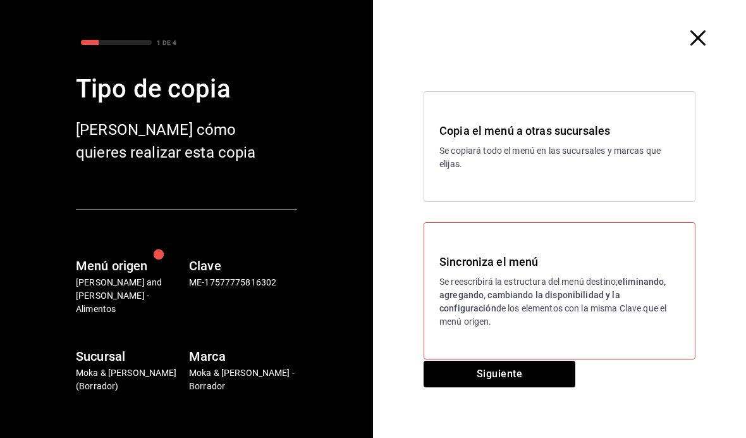
click at [553, 375] on button "Siguiente" at bounding box center [500, 373] width 152 height 27
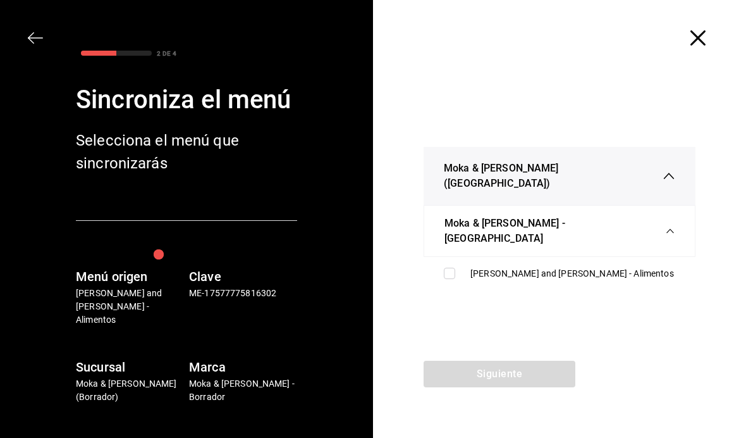
click at [523, 267] on div "[PERSON_NAME] and [PERSON_NAME] - Alimentos" at bounding box center [572, 273] width 205 height 13
checkbox input "true"
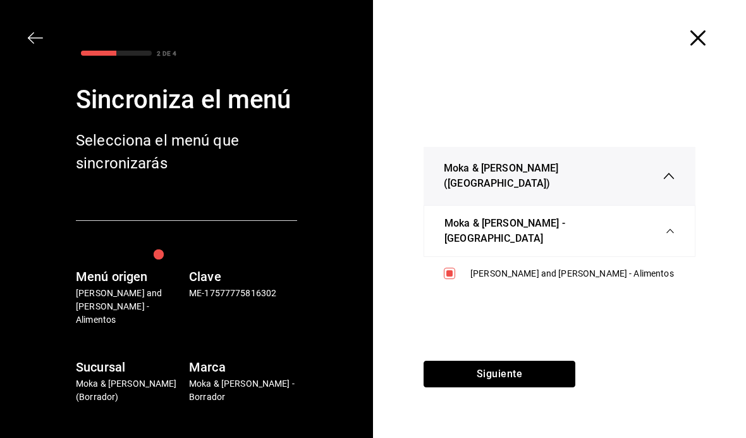
click at [548, 382] on button "Siguiente" at bounding box center [500, 373] width 152 height 27
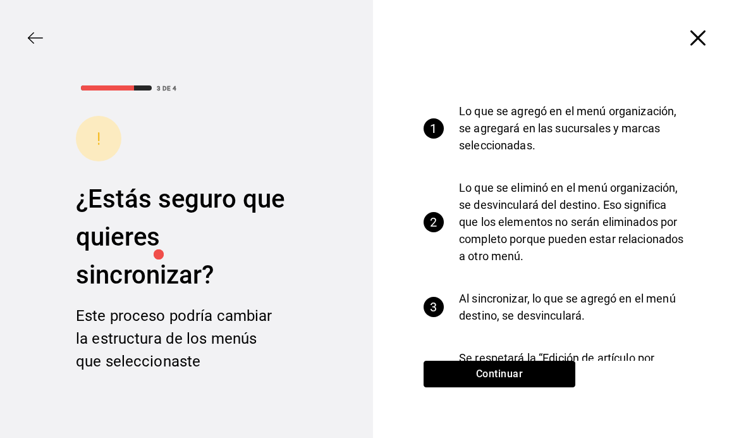
click at [568, 372] on button "Continuar" at bounding box center [500, 373] width 152 height 27
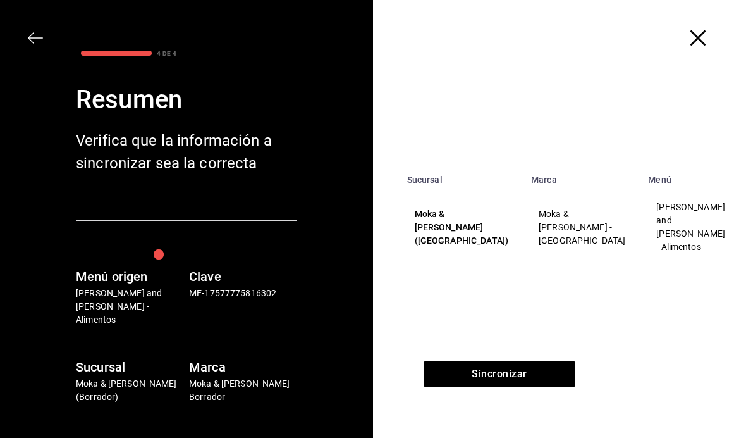
click at [560, 372] on button "Sincronizar" at bounding box center [500, 373] width 152 height 27
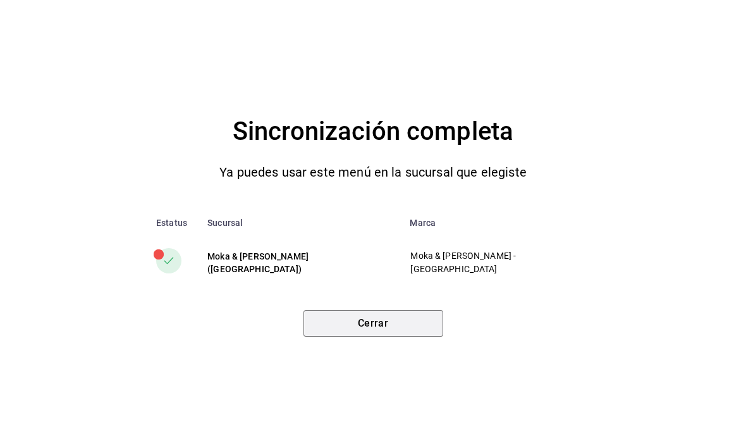
click at [419, 335] on button "Cerrar" at bounding box center [374, 323] width 140 height 27
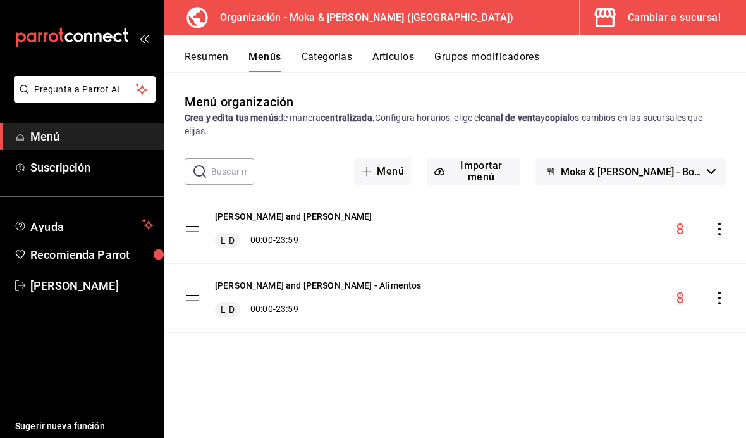
click at [707, 17] on div "Cambiar a sucursal" at bounding box center [674, 18] width 93 height 18
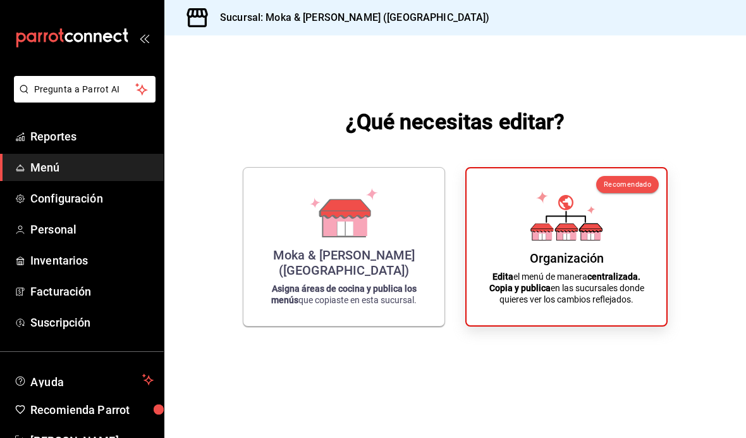
click at [97, 199] on span "Configuración" at bounding box center [91, 198] width 123 height 17
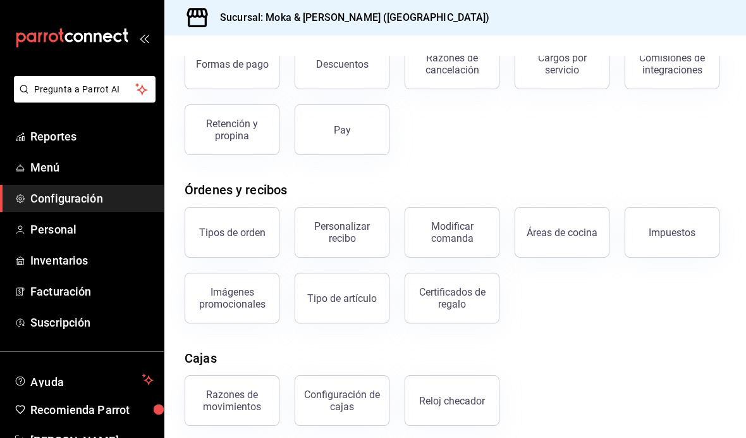
scroll to position [102, 0]
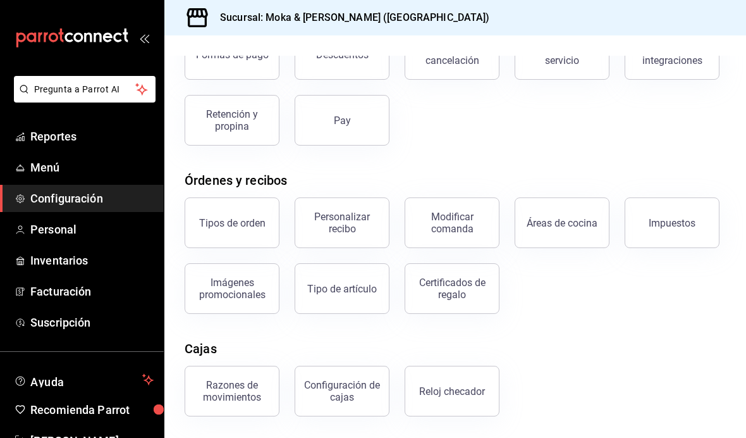
click at [477, 283] on div "Certificados de regalo" at bounding box center [452, 288] width 78 height 24
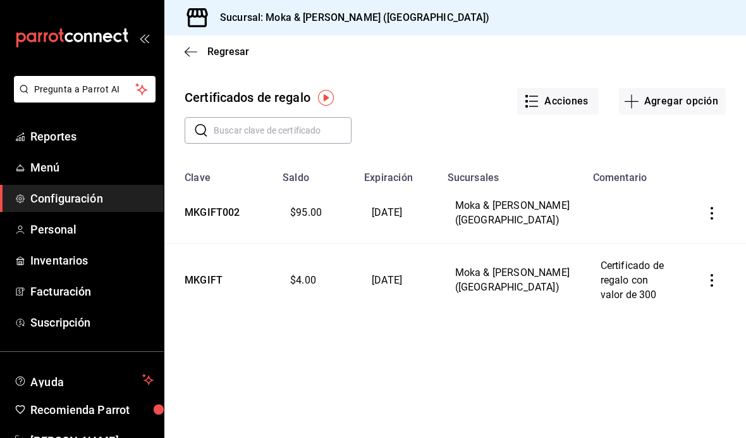
click at [692, 102] on button "Agregar opción" at bounding box center [672, 101] width 107 height 27
type input "$0.00"
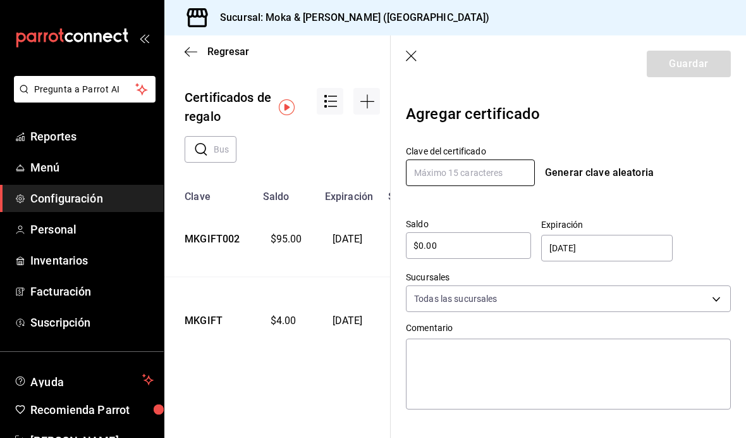
click at [499, 176] on input "text" at bounding box center [470, 172] width 129 height 27
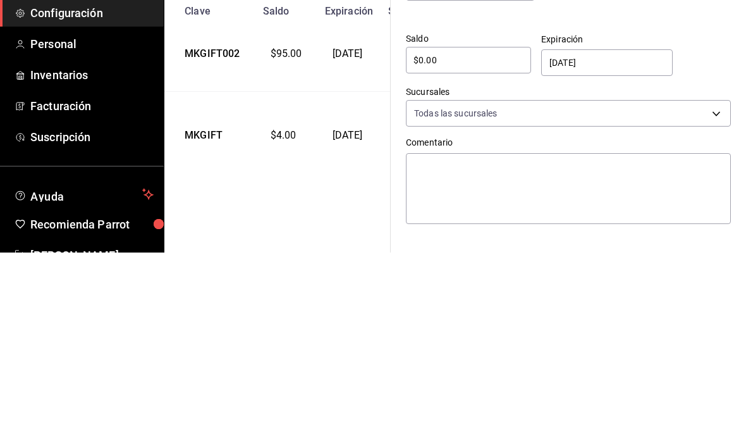
scroll to position [45, 0]
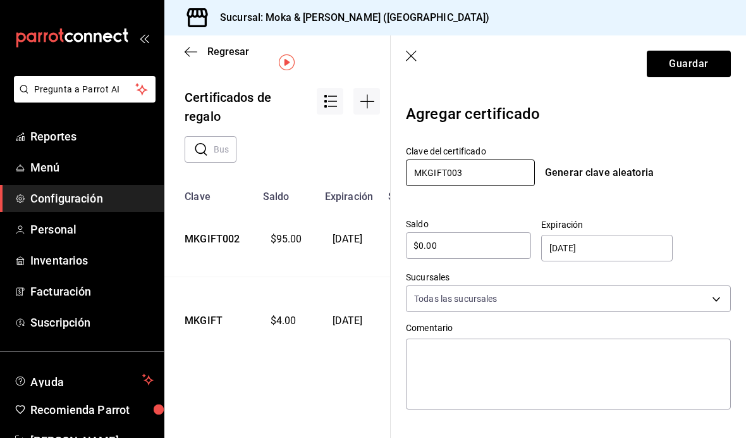
type input "MKGIFT003"
click at [694, 304] on body "Pregunta a Parrot AI Reportes Menú Configuración Personal Inventarios Facturaci…" at bounding box center [373, 219] width 746 height 438
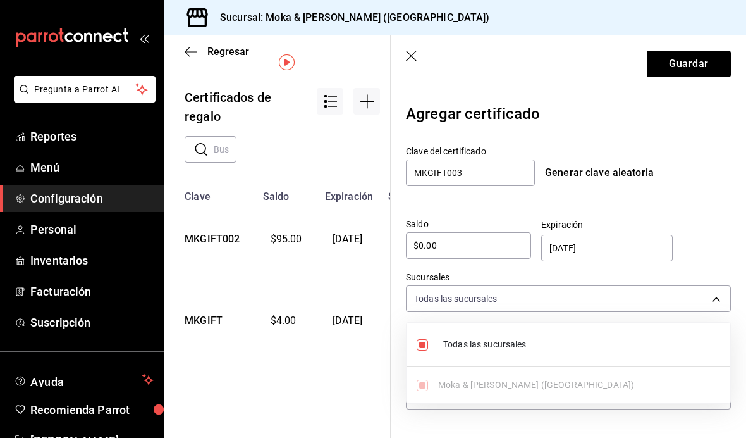
click at [681, 232] on div at bounding box center [373, 219] width 746 height 438
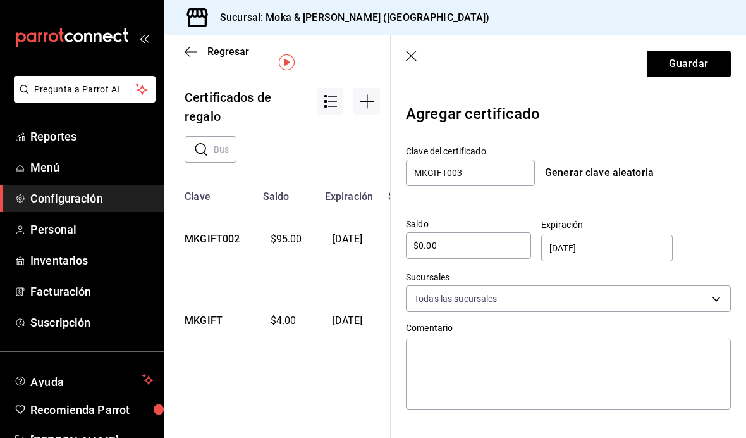
click at [494, 241] on input "$0.00" at bounding box center [468, 245] width 125 height 15
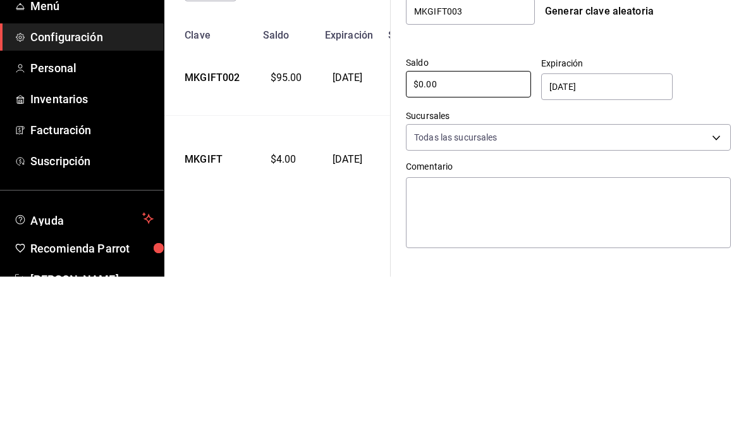
click at [429, 238] on input "$0.00" at bounding box center [468, 245] width 125 height 15
click at [470, 238] on input "$300" at bounding box center [468, 245] width 125 height 15
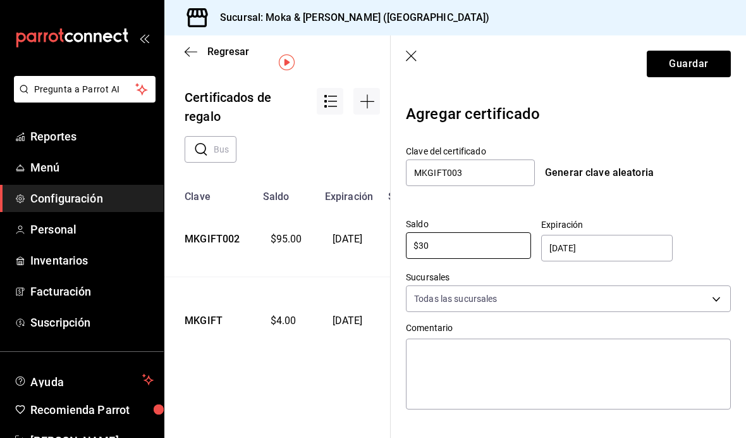
type input "$30"
click at [611, 246] on input "[DATE]" at bounding box center [608, 247] width 118 height 25
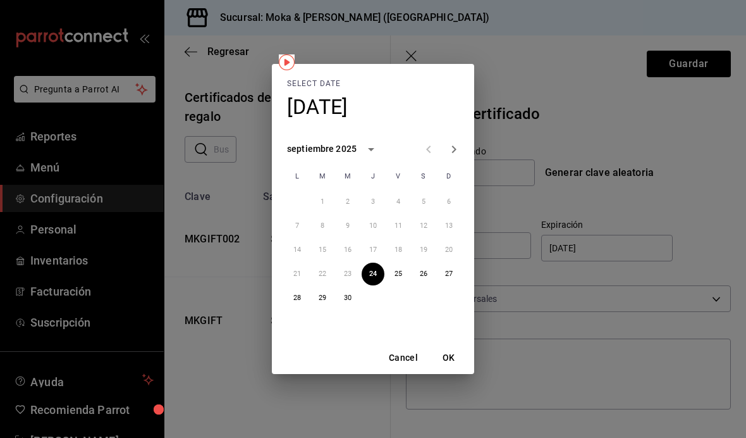
click at [457, 156] on button "Next month" at bounding box center [453, 149] width 25 height 25
click at [426, 267] on button "24" at bounding box center [423, 273] width 23 height 23
type input "[DATE]"
click at [452, 349] on button "OK" at bounding box center [449, 357] width 40 height 23
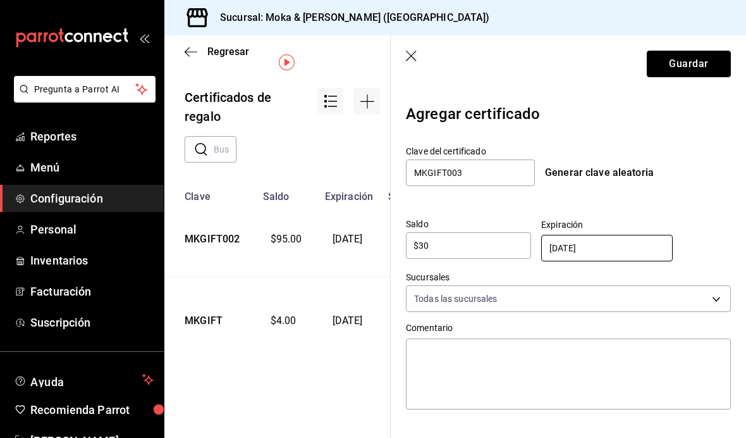
click at [687, 77] on button "Guardar" at bounding box center [689, 64] width 84 height 27
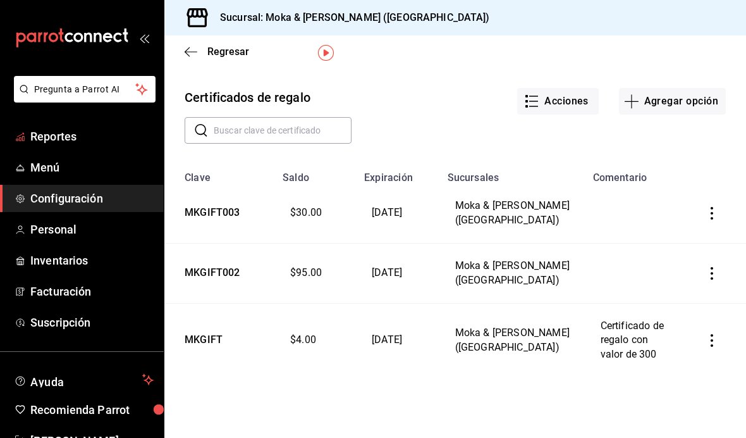
click at [49, 140] on span "Reportes" at bounding box center [91, 136] width 123 height 17
